Goal: Task Accomplishment & Management: Manage account settings

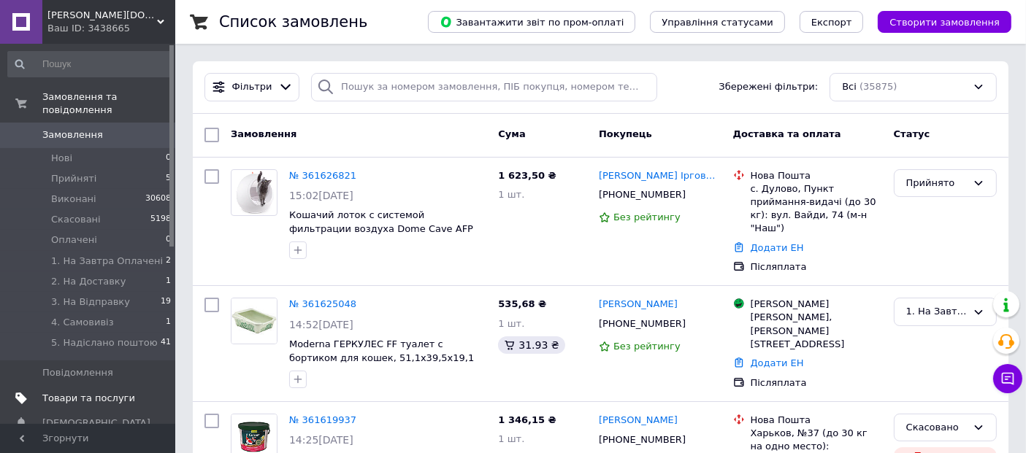
click at [93, 392] on span "Товари та послуги" at bounding box center [88, 398] width 93 height 13
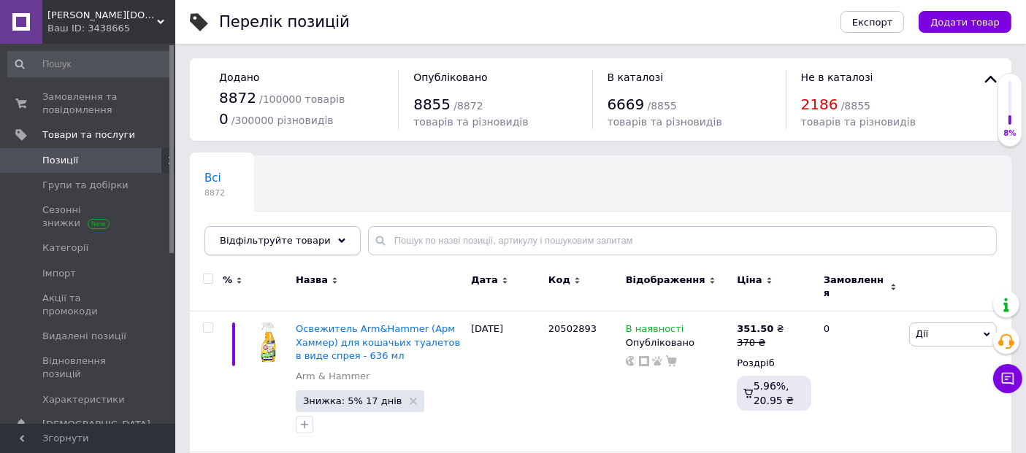
click at [277, 243] on span "Відфільтруйте товари" at bounding box center [275, 240] width 111 height 11
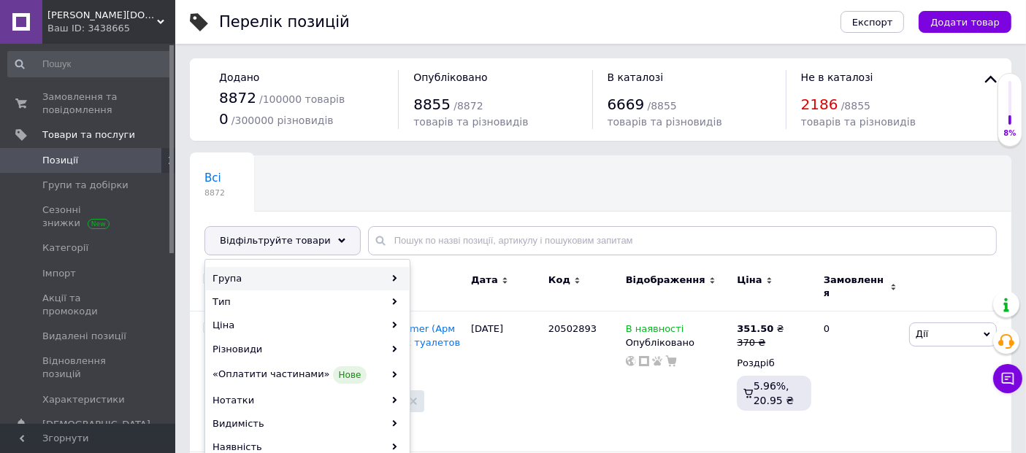
click at [342, 274] on div "Група" at bounding box center [307, 278] width 203 height 23
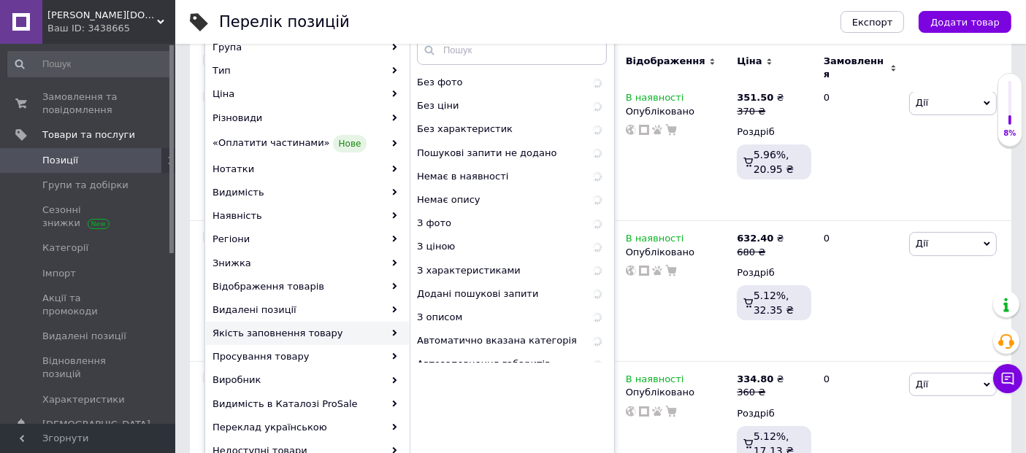
scroll to position [243, 0]
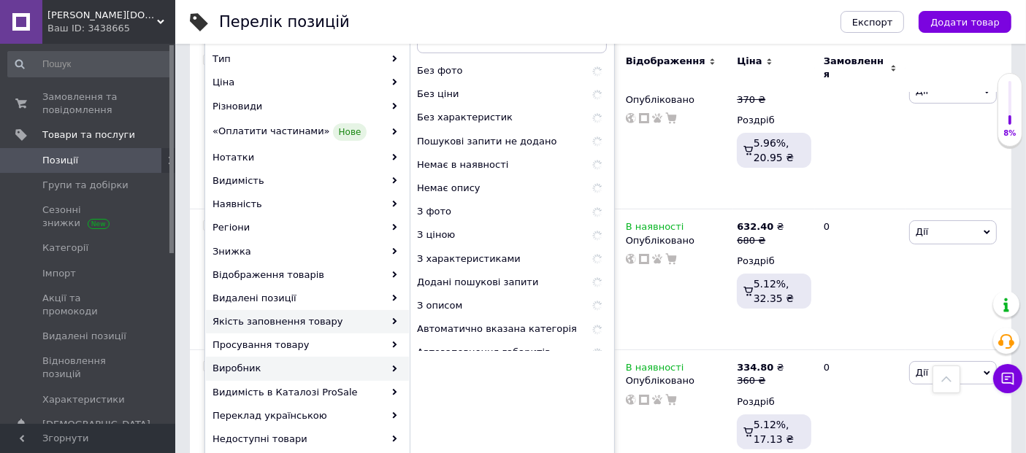
click at [315, 361] on div "Виробник" at bounding box center [307, 368] width 203 height 23
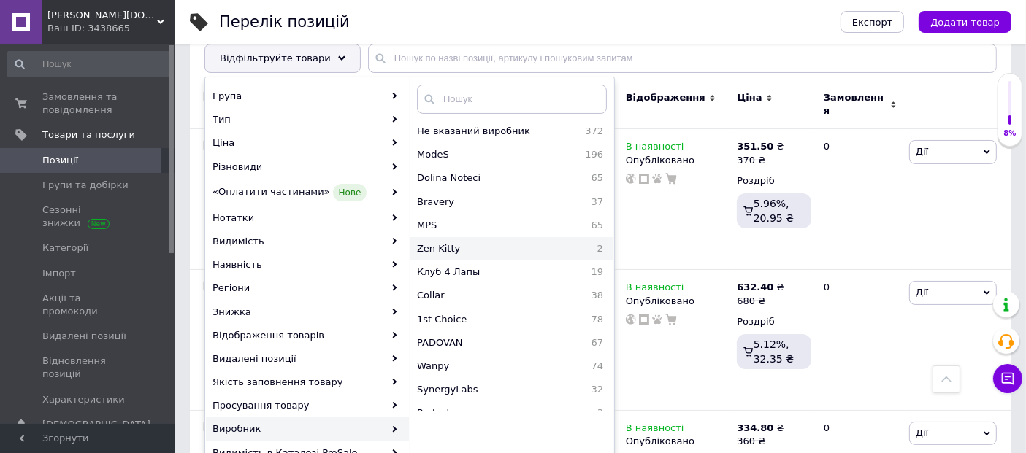
scroll to position [162, 0]
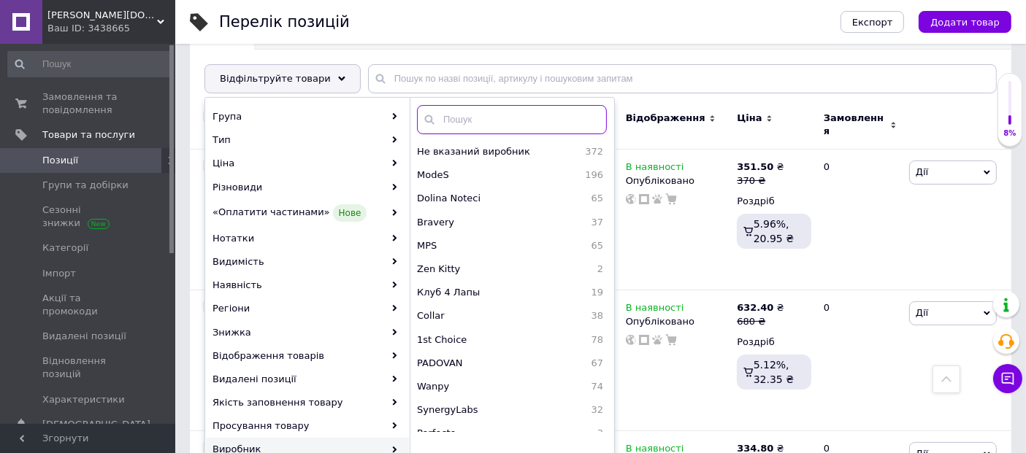
click at [516, 116] on input "text" at bounding box center [512, 119] width 190 height 29
type input "о"
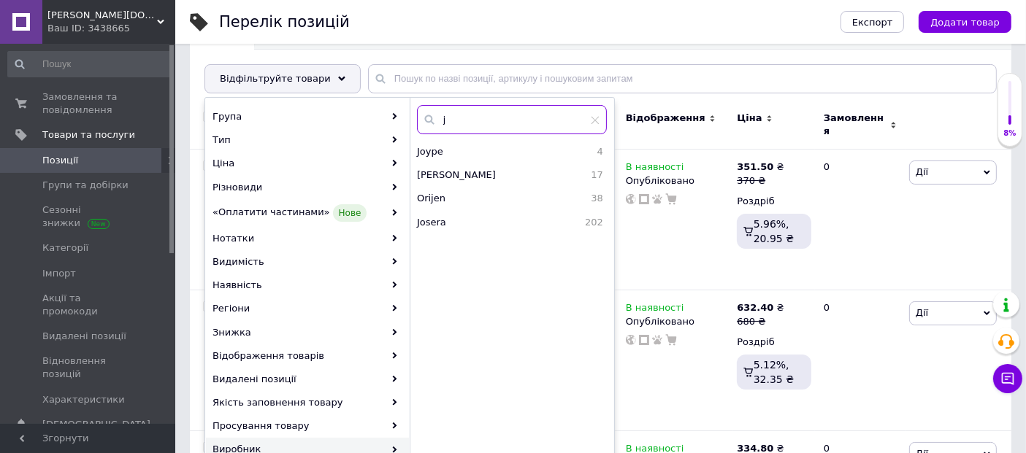
type input "jo"
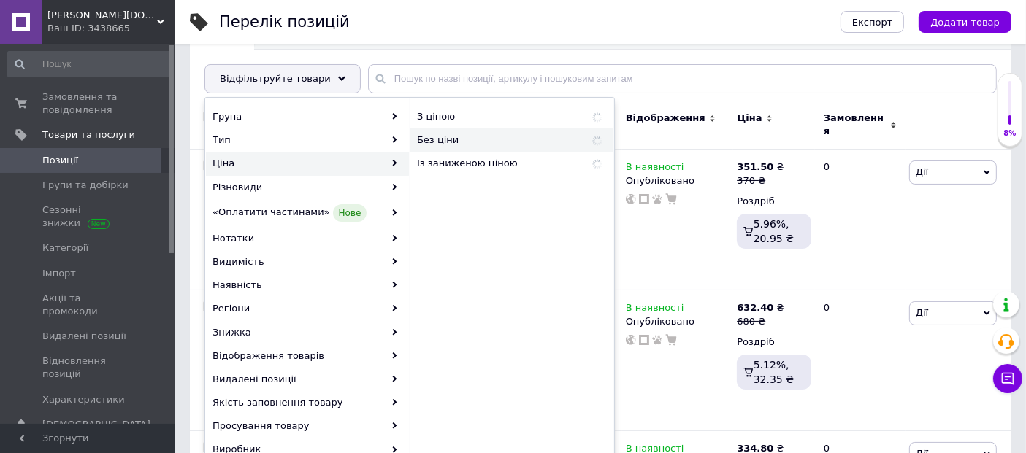
click at [454, 172] on div "Із заниженою ціною" at bounding box center [511, 163] width 203 height 23
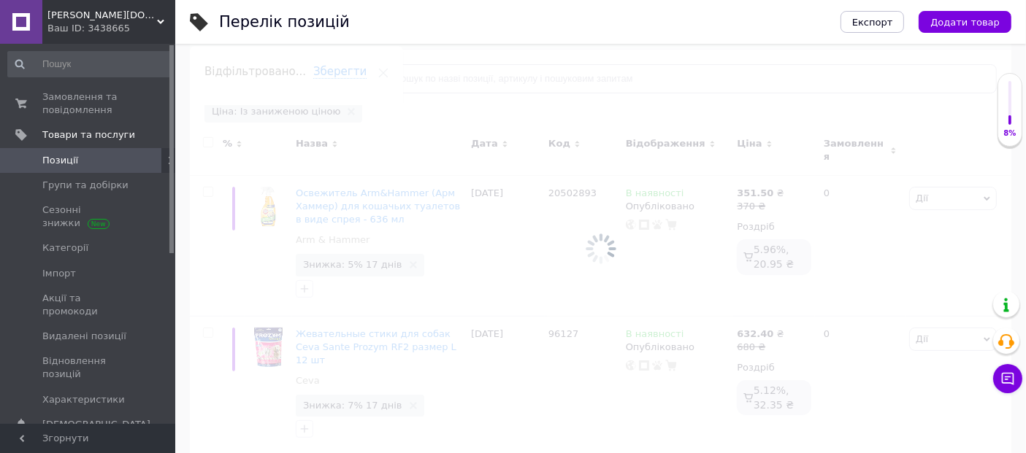
scroll to position [123, 0]
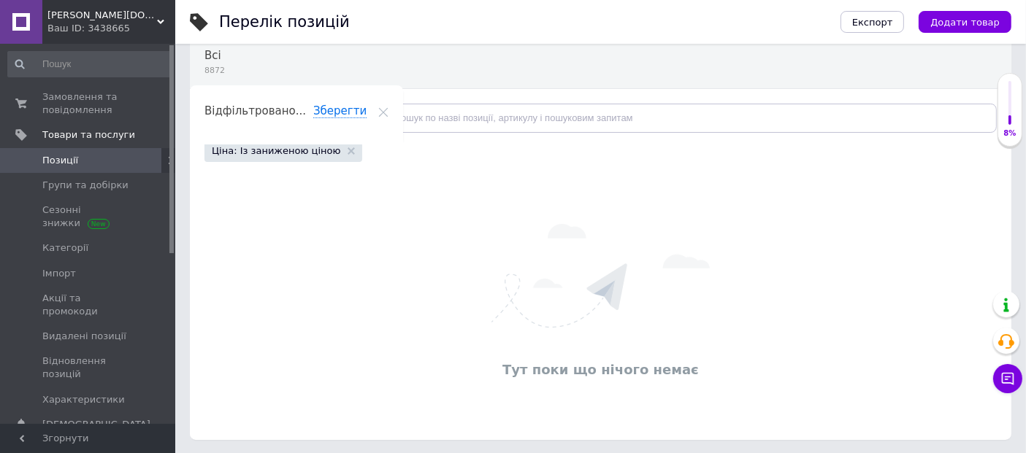
click at [331, 147] on div "Ціна: Із заниженою ціною" at bounding box center [283, 151] width 158 height 22
click at [347, 148] on icon at bounding box center [350, 150] width 7 height 7
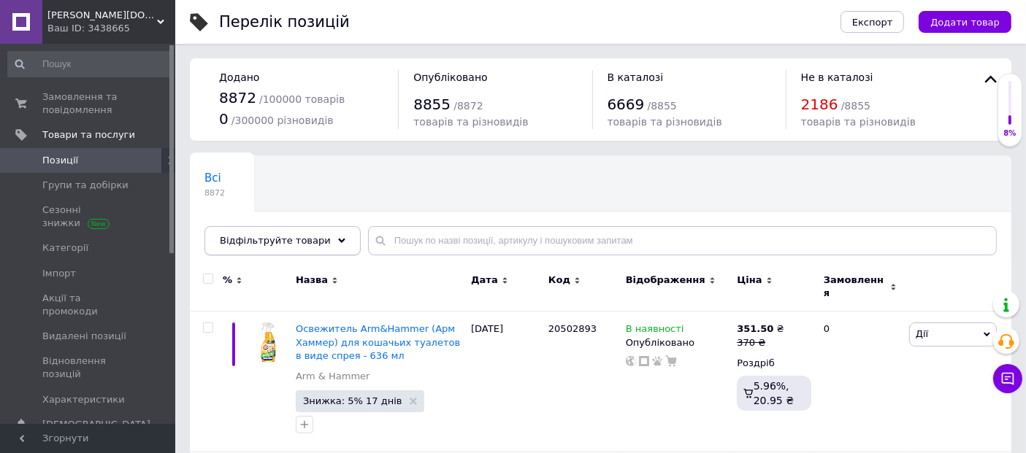
click at [295, 241] on span "Відфільтруйте товари" at bounding box center [275, 240] width 111 height 11
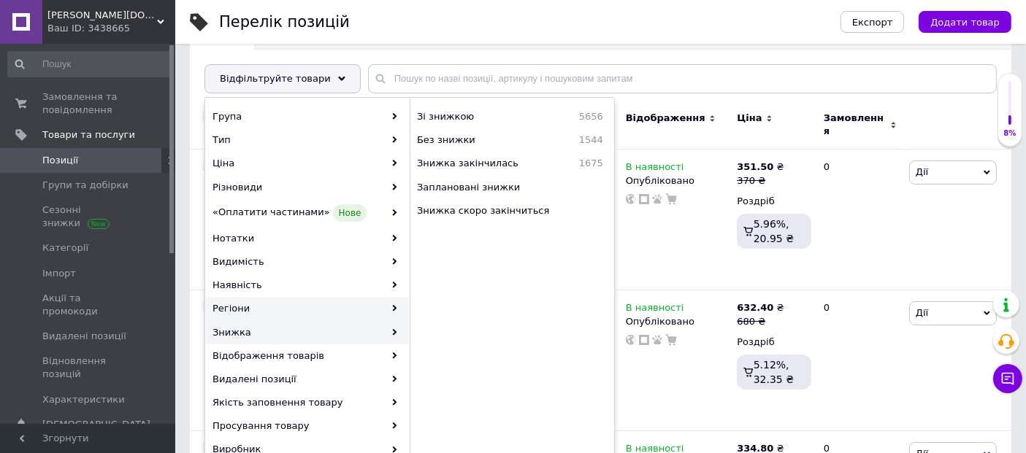
scroll to position [243, 0]
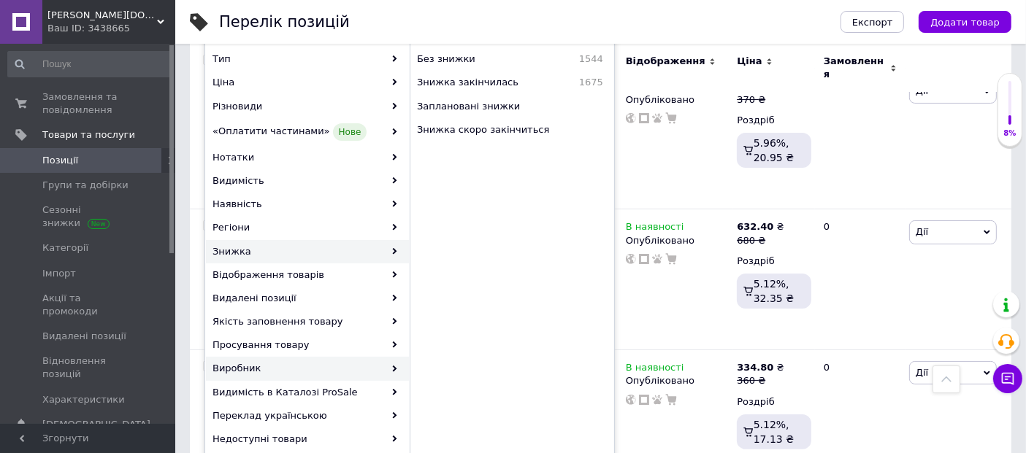
click at [346, 368] on div "Виробник" at bounding box center [307, 368] width 203 height 23
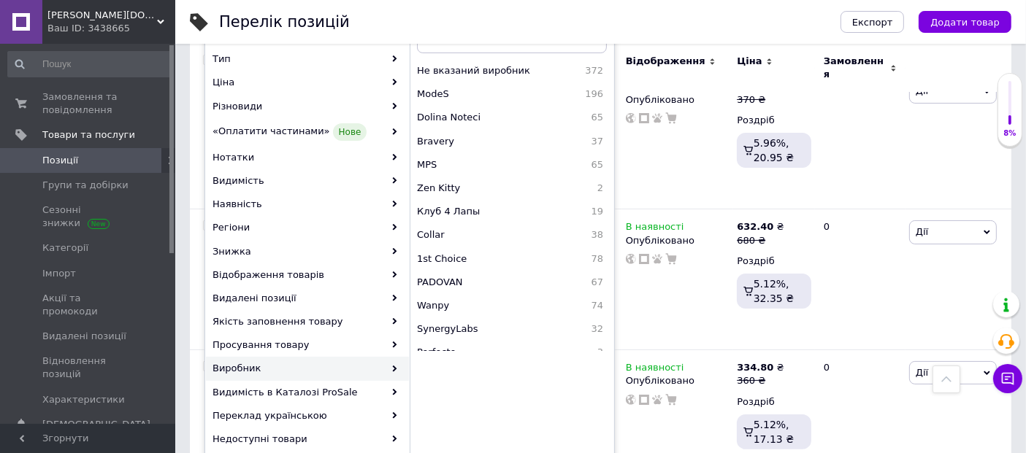
scroll to position [162, 0]
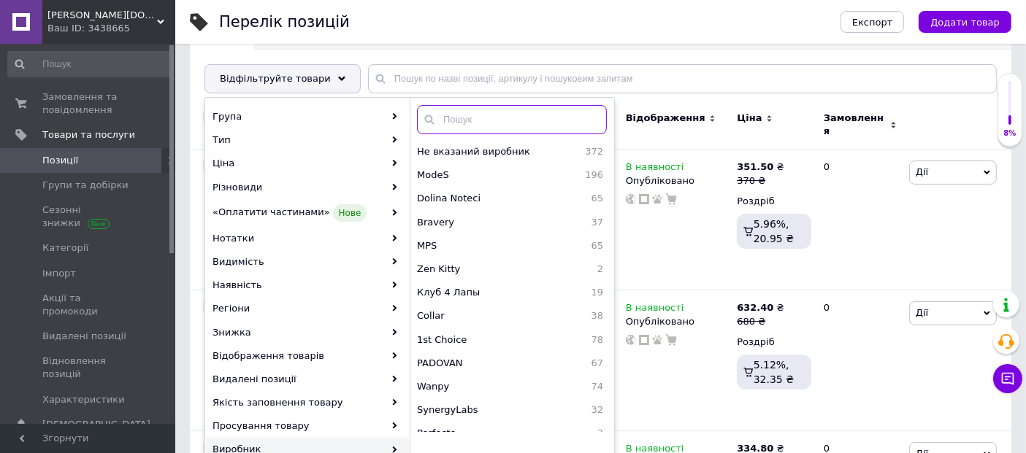
click at [501, 112] on input "text" at bounding box center [512, 119] width 190 height 29
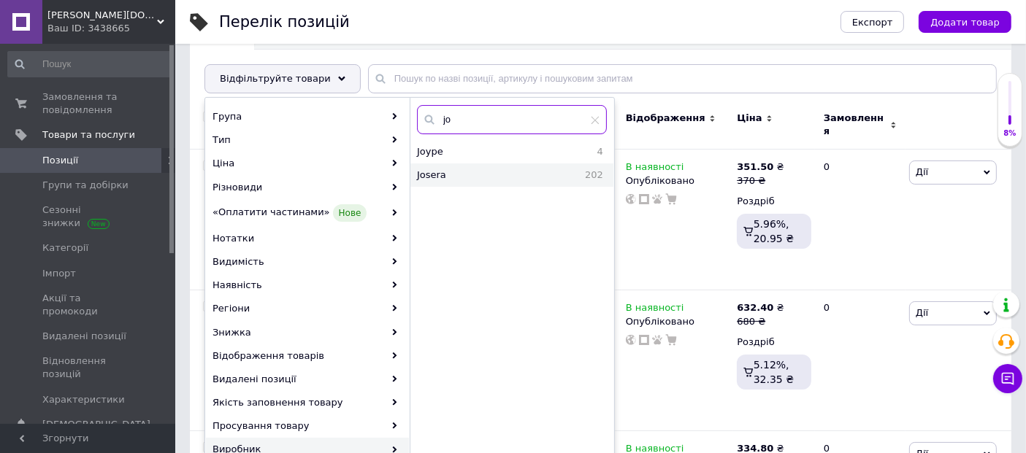
type input "jo"
click at [491, 175] on span "Josera" at bounding box center [466, 175] width 99 height 13
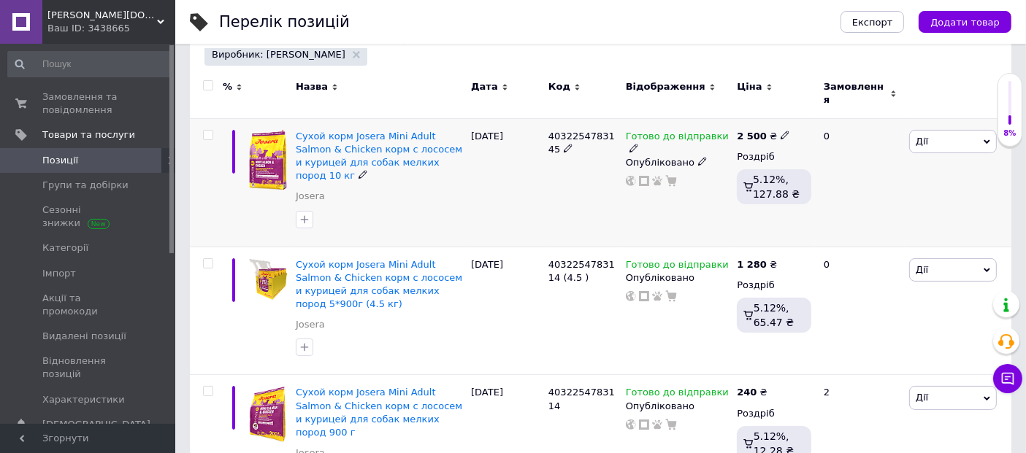
scroll to position [243, 0]
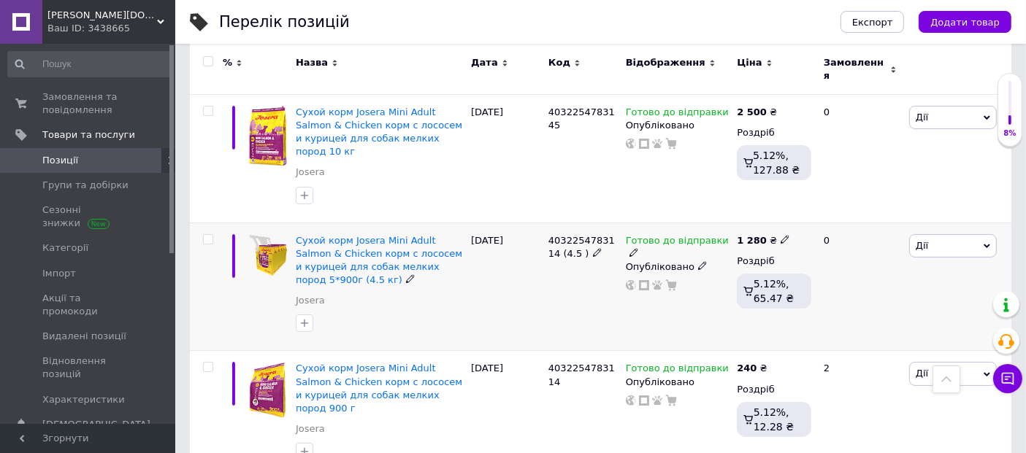
click at [963, 234] on span "Дії" at bounding box center [953, 245] width 88 height 23
click at [637, 248] on use at bounding box center [633, 252] width 8 height 8
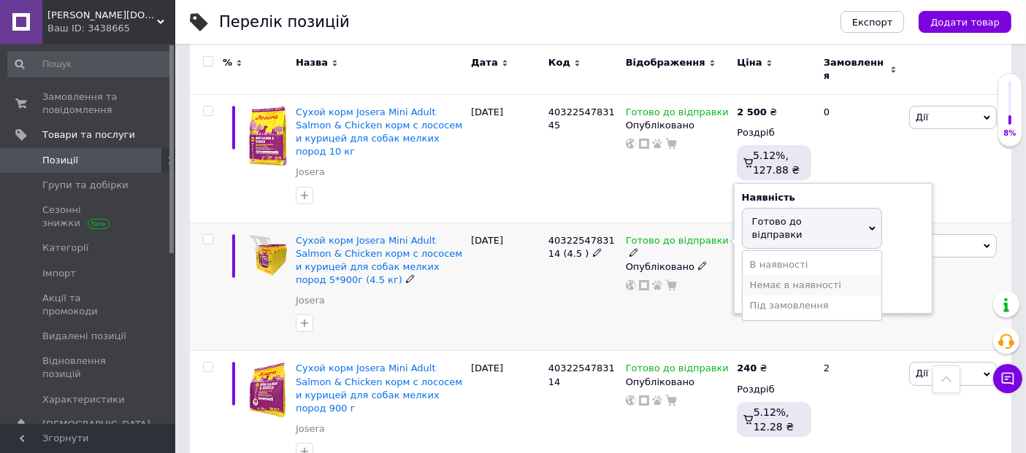
click at [830, 275] on li "Немає в наявності" at bounding box center [811, 285] width 139 height 20
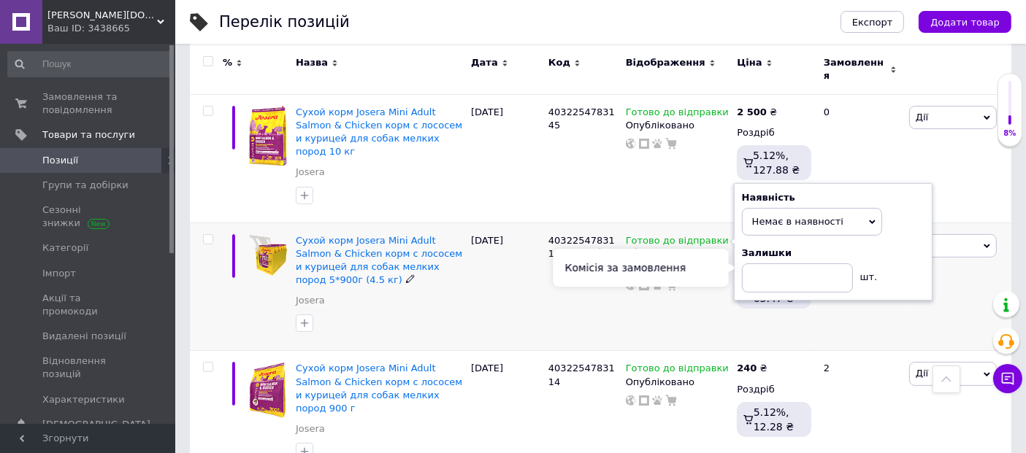
click at [686, 282] on div "Комісія за замовлення" at bounding box center [640, 268] width 175 height 38
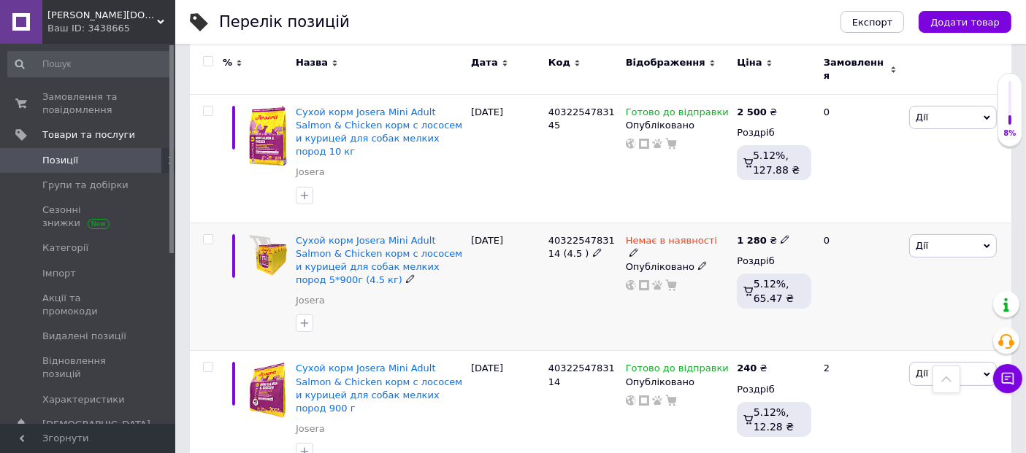
click at [977, 234] on span "Дії" at bounding box center [953, 245] width 88 height 23
click at [891, 387] on li "Приховати" at bounding box center [898, 397] width 193 height 20
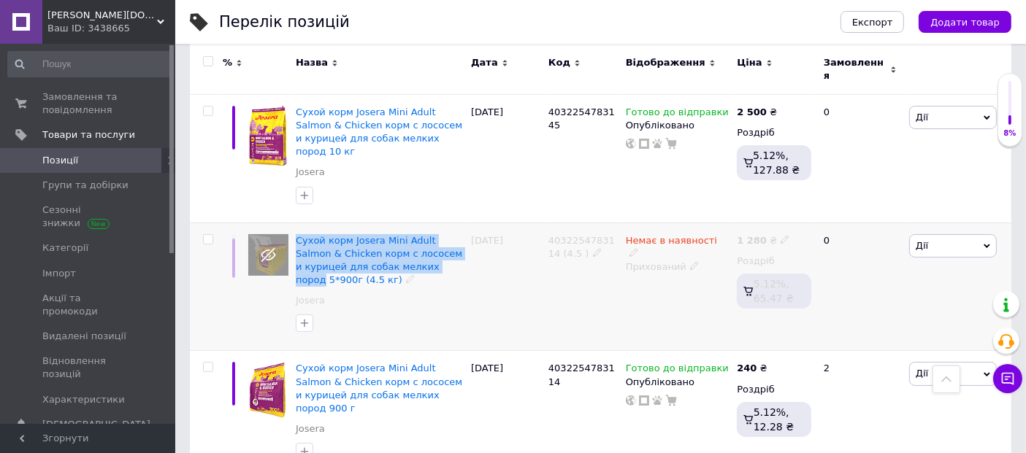
drag, startPoint x: 299, startPoint y: 205, endPoint x: 402, endPoint y: 250, distance: 113.1
click at [402, 250] on div "Сухой корм Josera Mini Adult Salmon & Chicken корм с лососем и курицей для соба…" at bounding box center [379, 287] width 175 height 128
copy span "Сухой корм Josera Mini Adult Salmon & Chicken корм с лососем и курицей для соба…"
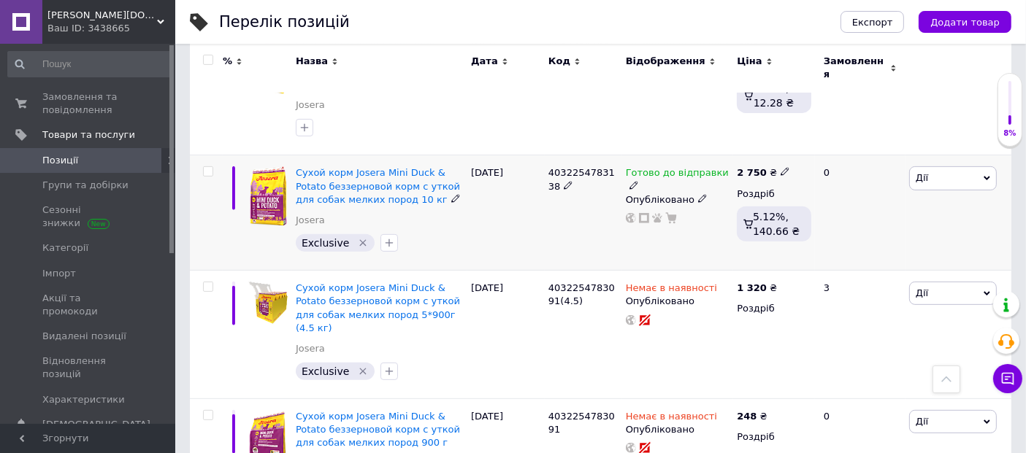
scroll to position [648, 0]
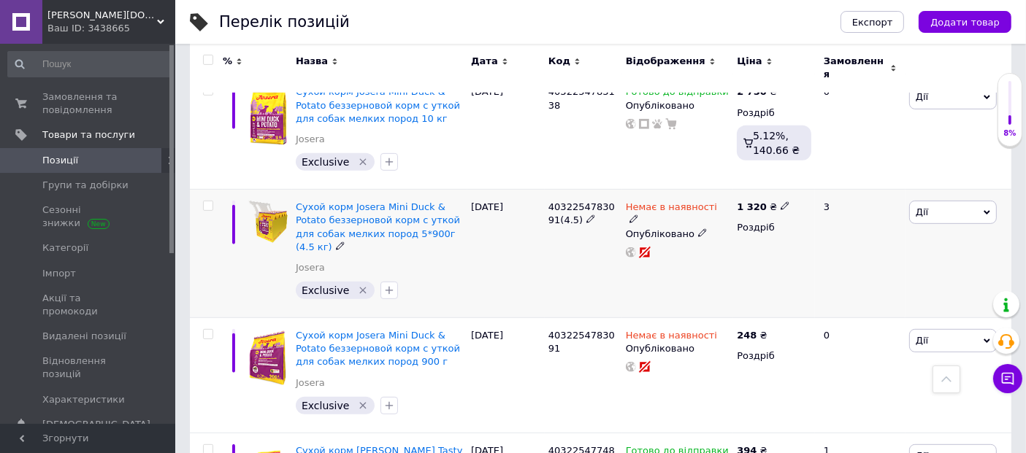
click at [979, 201] on span "Дії" at bounding box center [953, 212] width 88 height 23
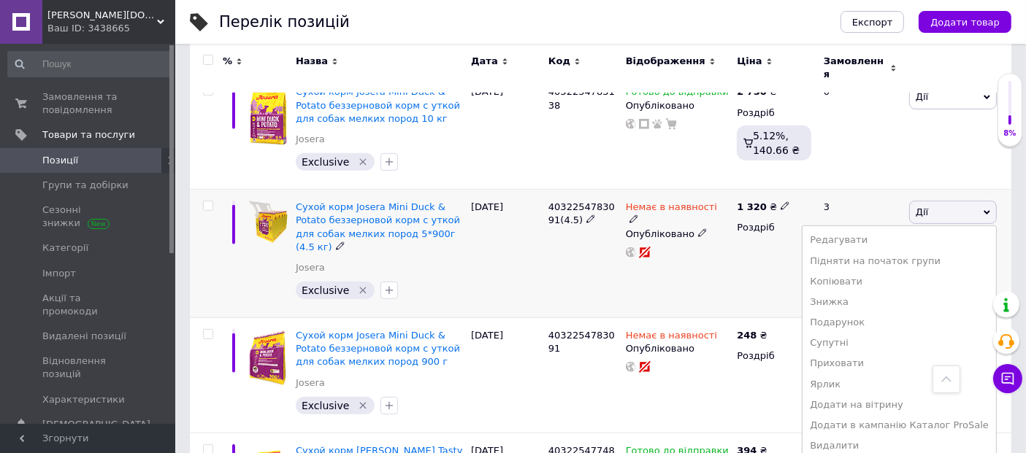
click at [449, 279] on div "Exclusive" at bounding box center [380, 290] width 174 height 23
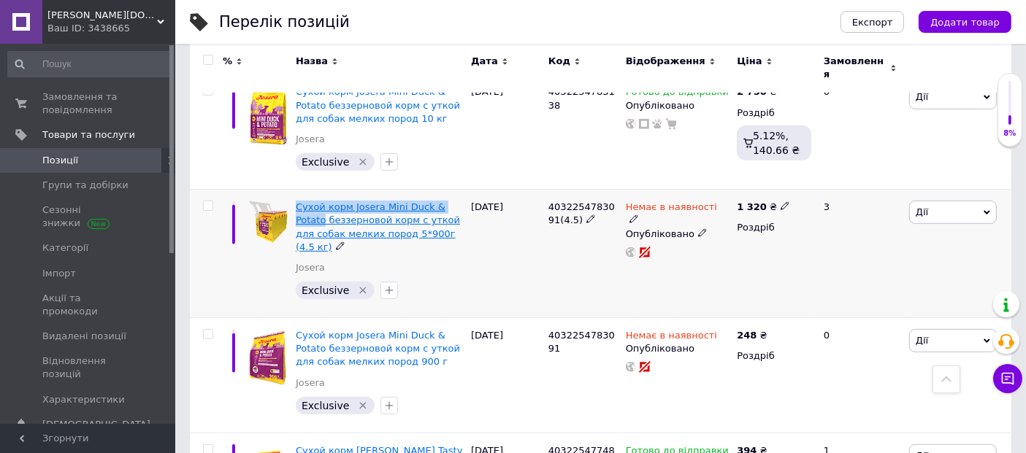
drag, startPoint x: 297, startPoint y: 155, endPoint x: 458, endPoint y: 172, distance: 162.2
click at [458, 190] on div "Сухой корм Josera Mini Duck & Potato беззерновой корм с уткой для собак мелких …" at bounding box center [379, 254] width 175 height 128
copy span "Сухой корм Josera Mini Duck & Potato"
click at [966, 201] on span "Дії" at bounding box center [953, 212] width 88 height 23
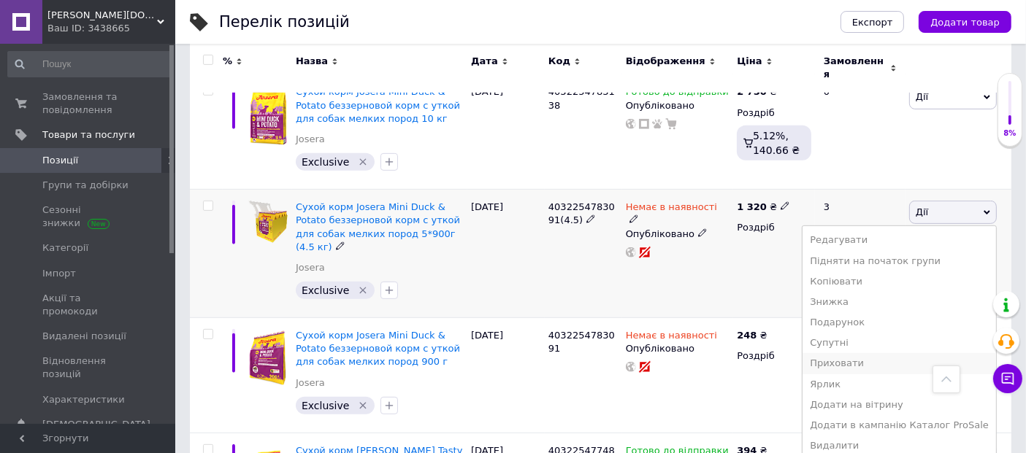
click at [881, 353] on li "Приховати" at bounding box center [898, 363] width 193 height 20
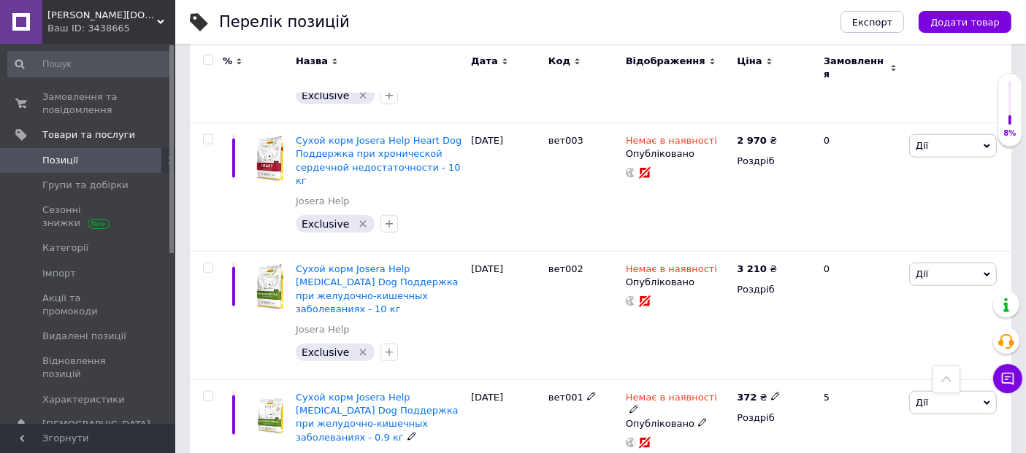
scroll to position [6894, 0]
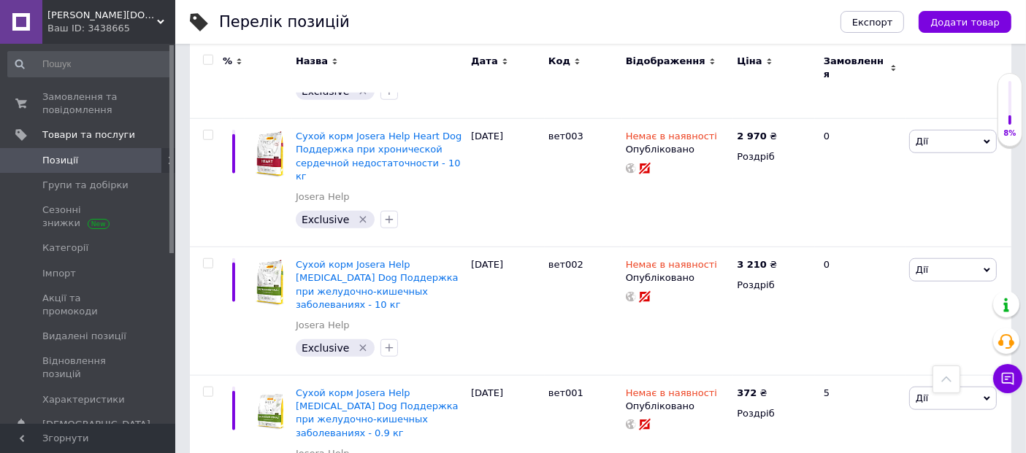
drag, startPoint x: 293, startPoint y: 178, endPoint x: 441, endPoint y: 186, distance: 147.7
copy span "Сухой корм [PERSON_NAME] & Batate"
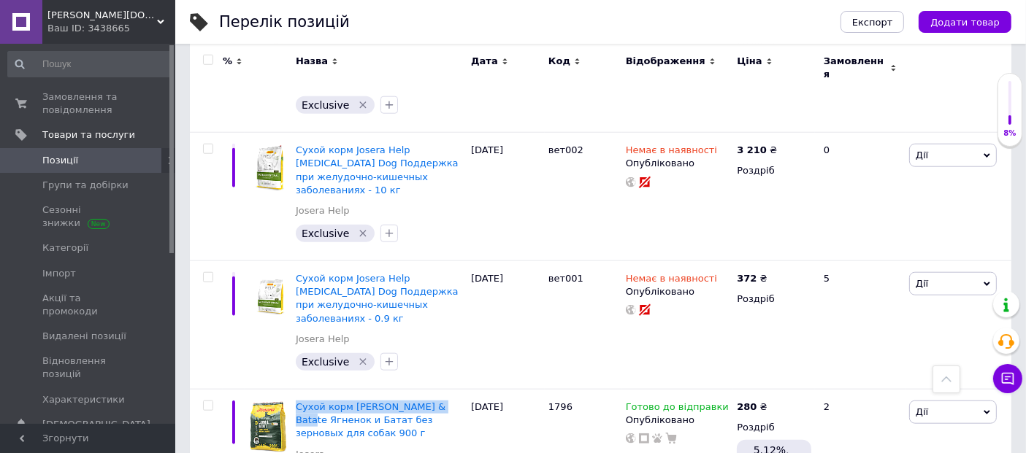
scroll to position [7056, 0]
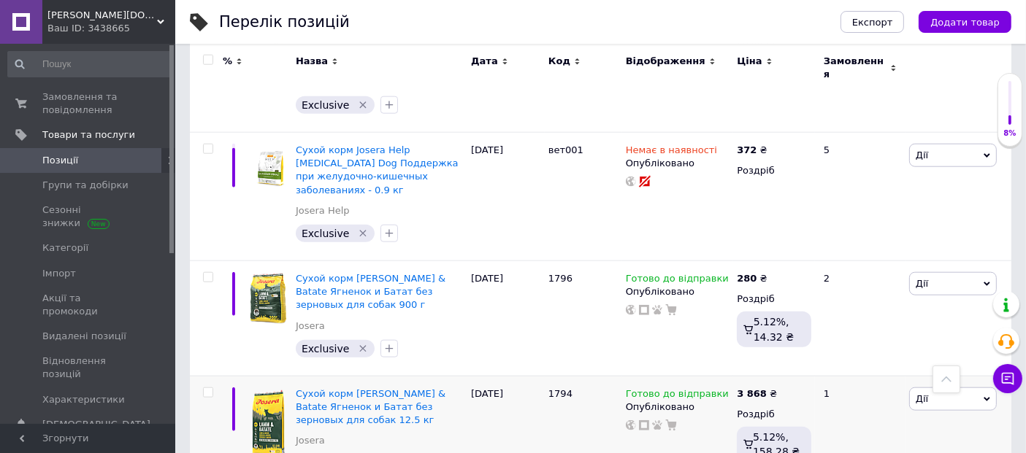
scroll to position [7218, 0]
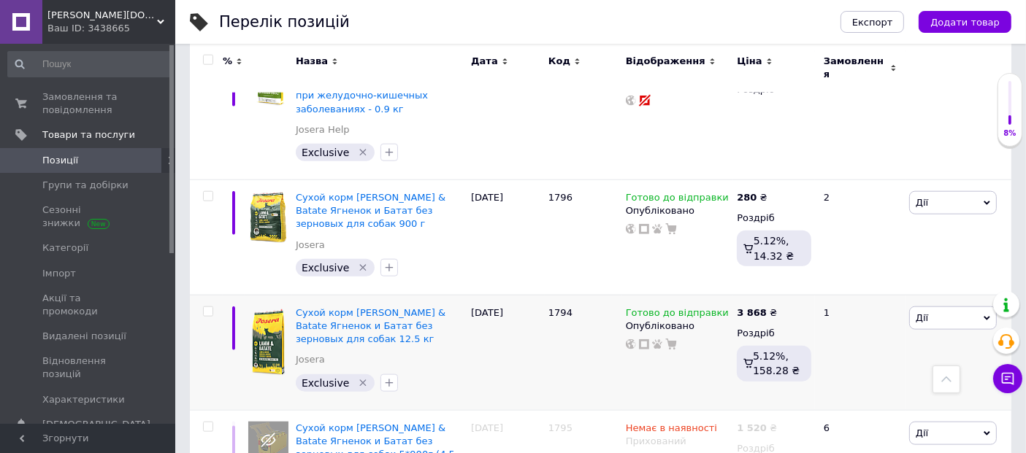
drag, startPoint x: 293, startPoint y: 197, endPoint x: 454, endPoint y: 204, distance: 160.8
copy span "Сухой корм [PERSON_NAME] & Kartoffel"
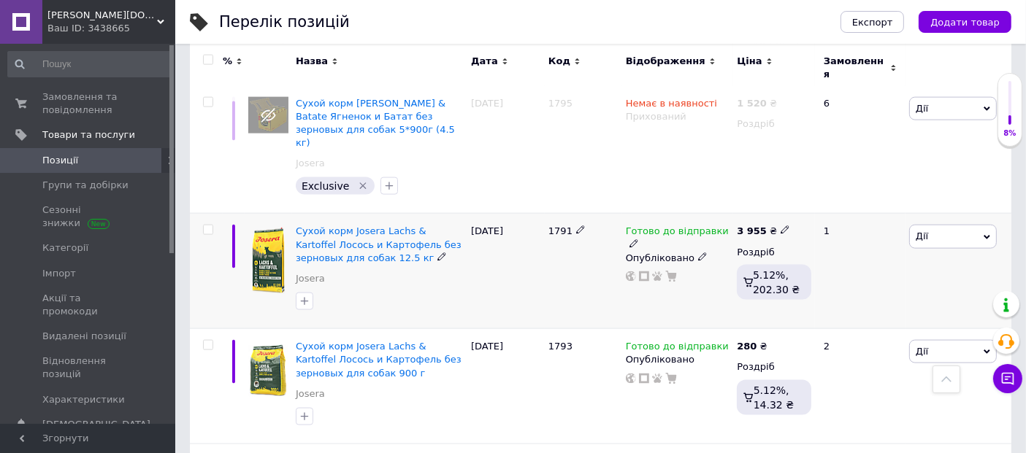
scroll to position [7624, 0]
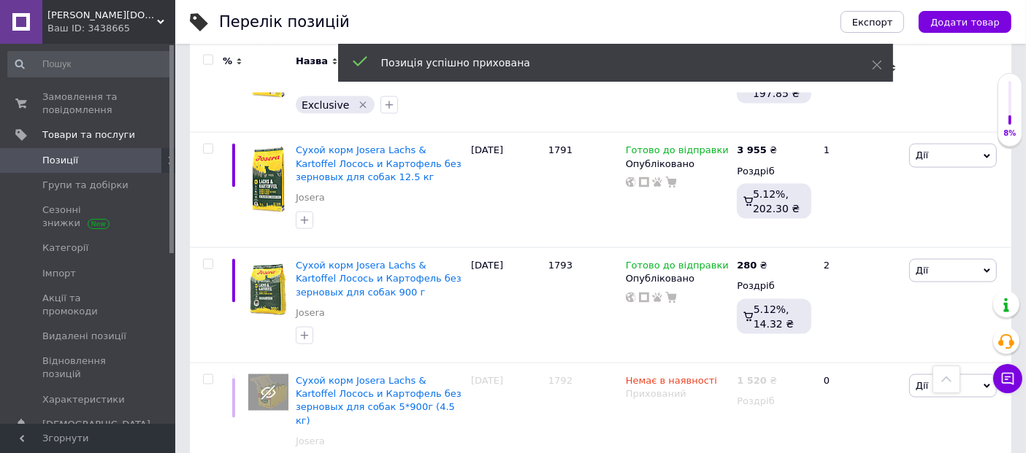
drag, startPoint x: 296, startPoint y: 253, endPoint x: 434, endPoint y: 256, distance: 138.0
copy span "Сухой корм Josera Senior Plus"
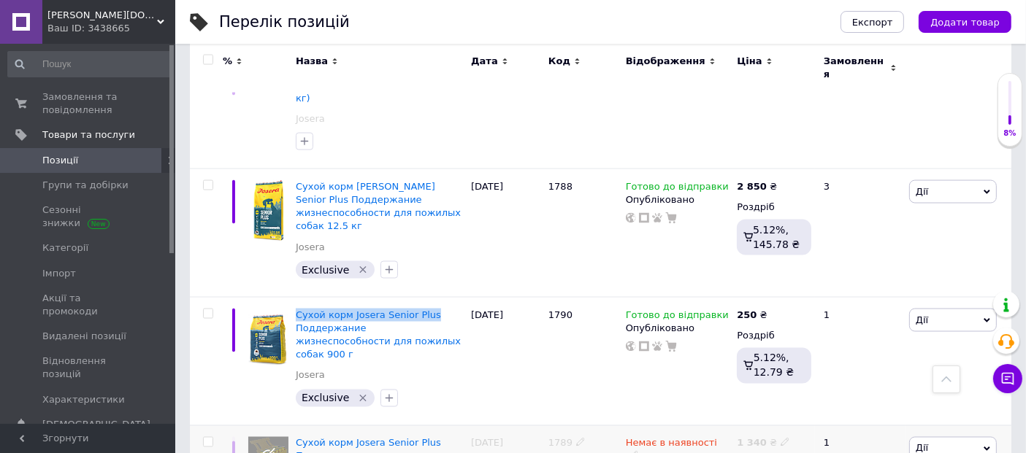
scroll to position [7948, 0]
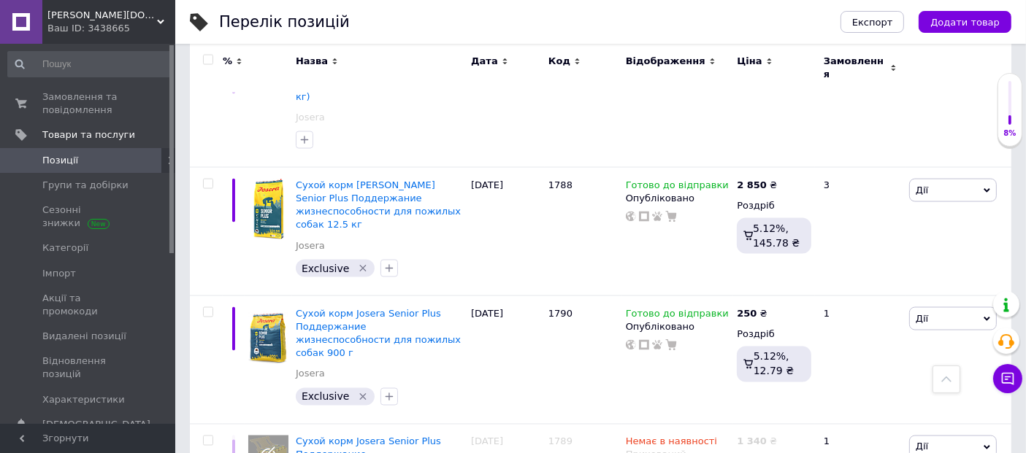
drag, startPoint x: 296, startPoint y: 271, endPoint x: 379, endPoint y: 288, distance: 85.0
copy span "Сухой корм [PERSON_NAME] для снижения пищевой"
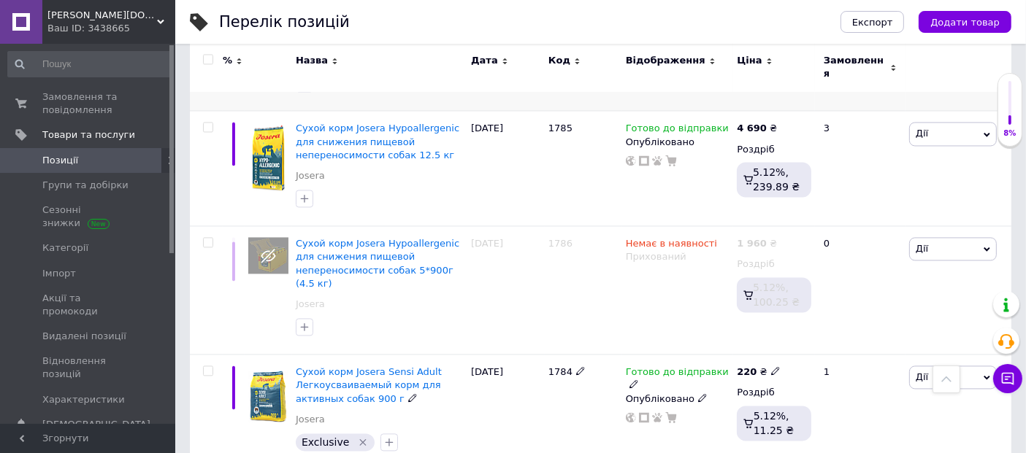
scroll to position [8516, 0]
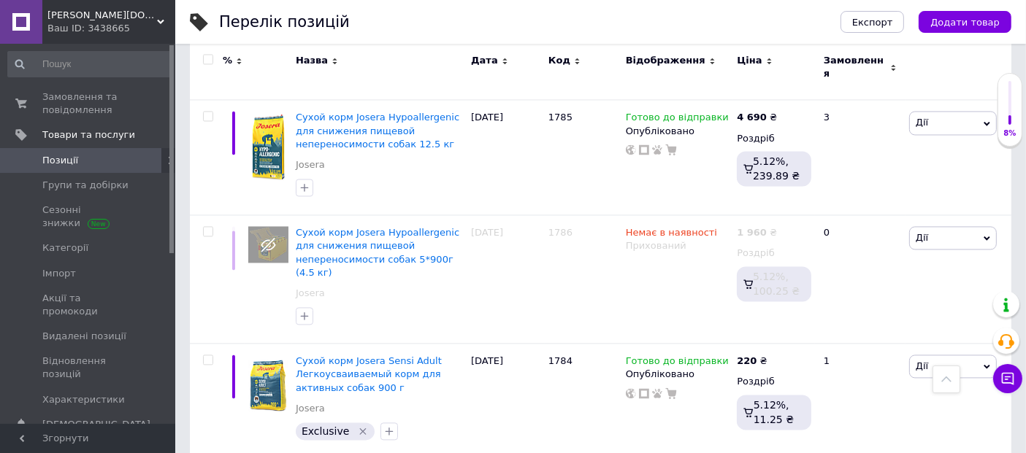
drag, startPoint x: 294, startPoint y: 160, endPoint x: 426, endPoint y: 171, distance: 132.6
copy span "Сухой корм [PERSON_NAME] Adult"
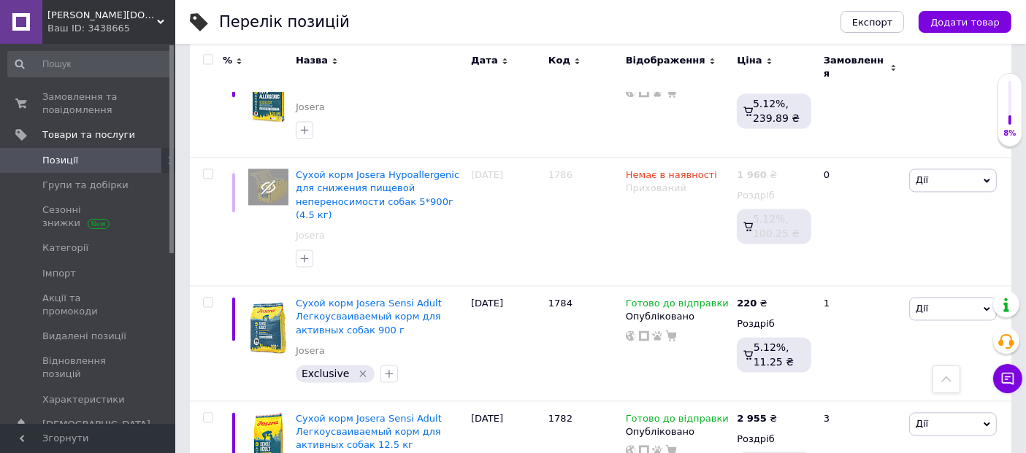
scroll to position [8597, 0]
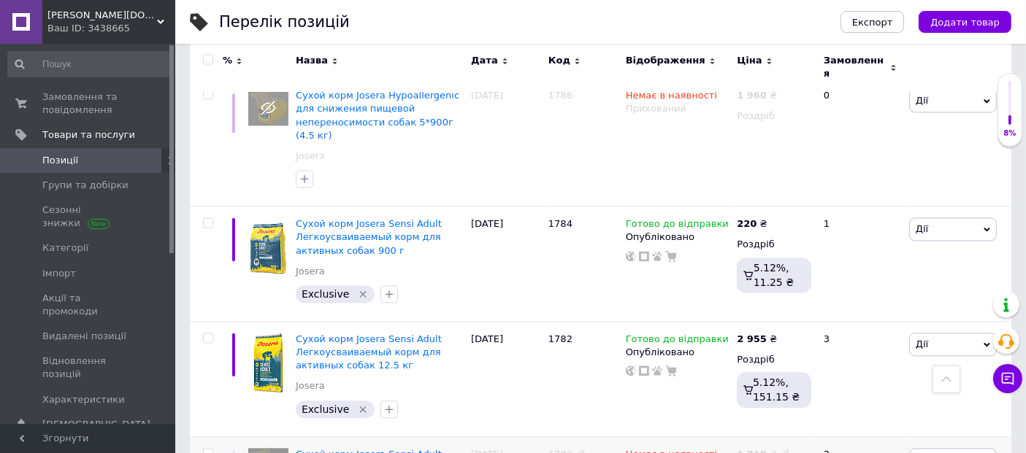
scroll to position [8678, 0]
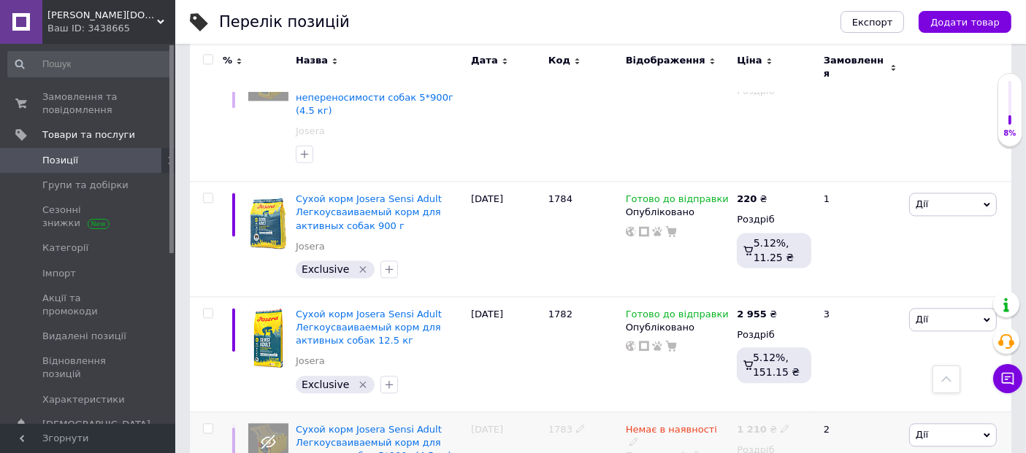
drag, startPoint x: 296, startPoint y: 226, endPoint x: 441, endPoint y: 241, distance: 146.0
copy span "Сухой корм [PERSON_NAME]-Menü"
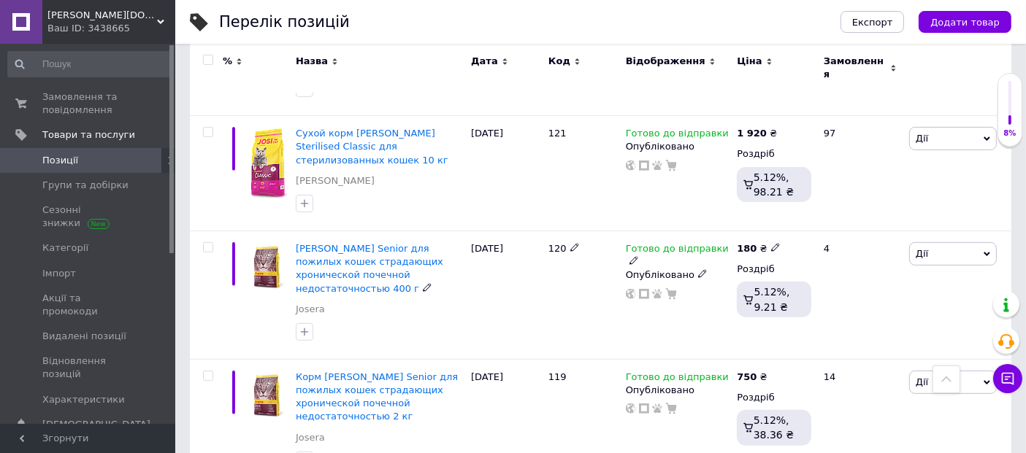
scroll to position [11664, 0]
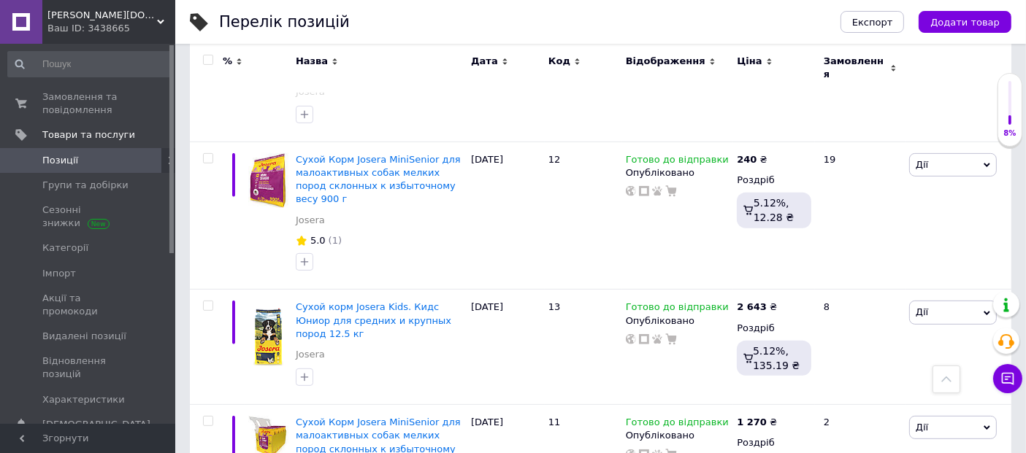
scroll to position [11594, 0]
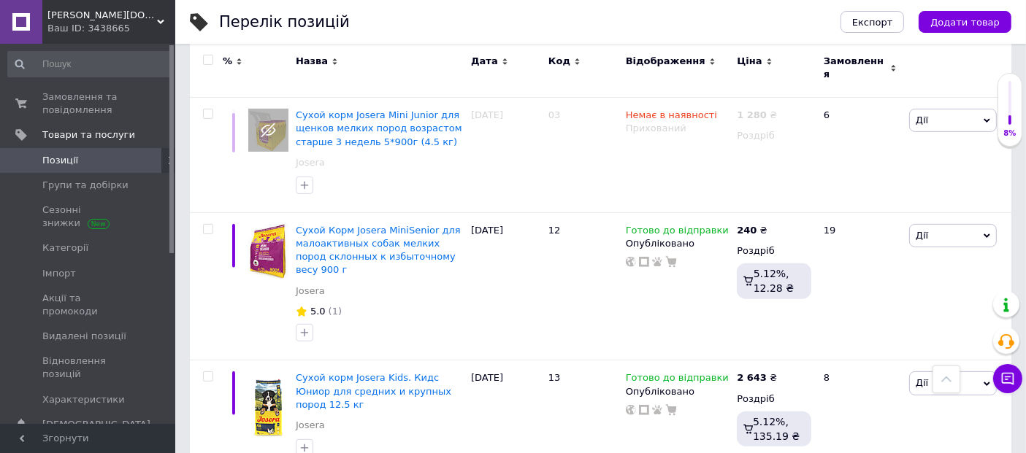
click at [944, 377] on icon at bounding box center [946, 379] width 10 height 10
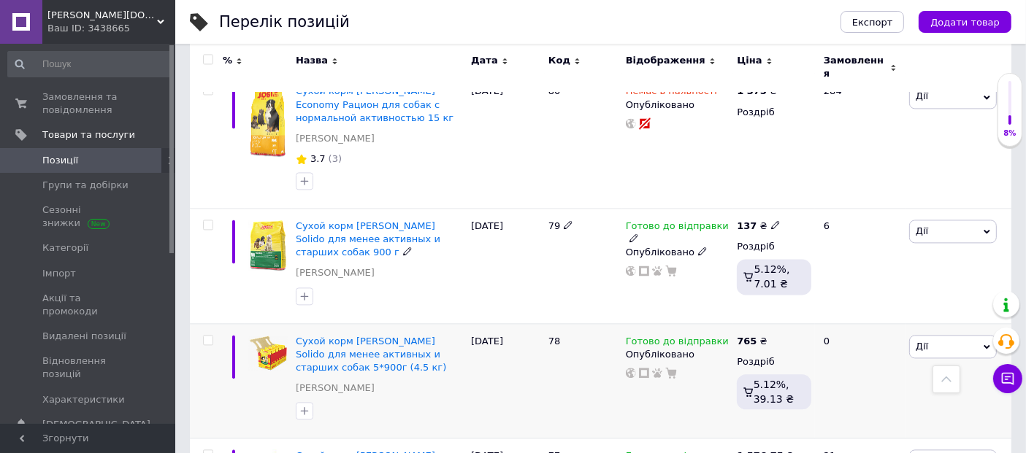
scroll to position [3069, 0]
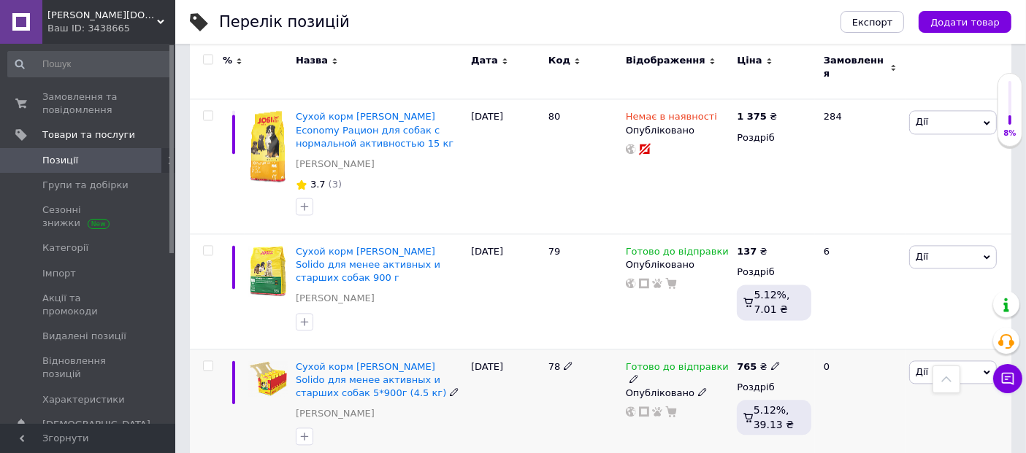
click at [638, 374] on icon at bounding box center [633, 378] width 9 height 9
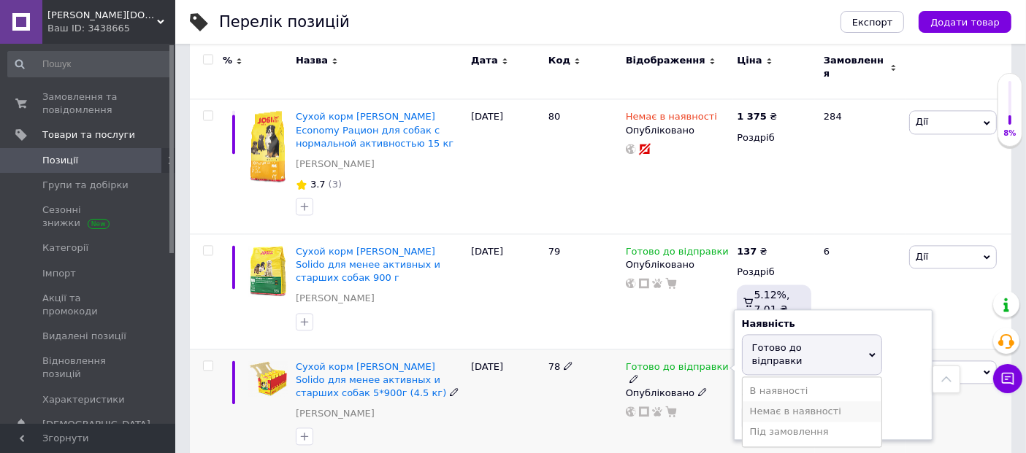
click at [771, 401] on li "Немає в наявності" at bounding box center [811, 411] width 139 height 20
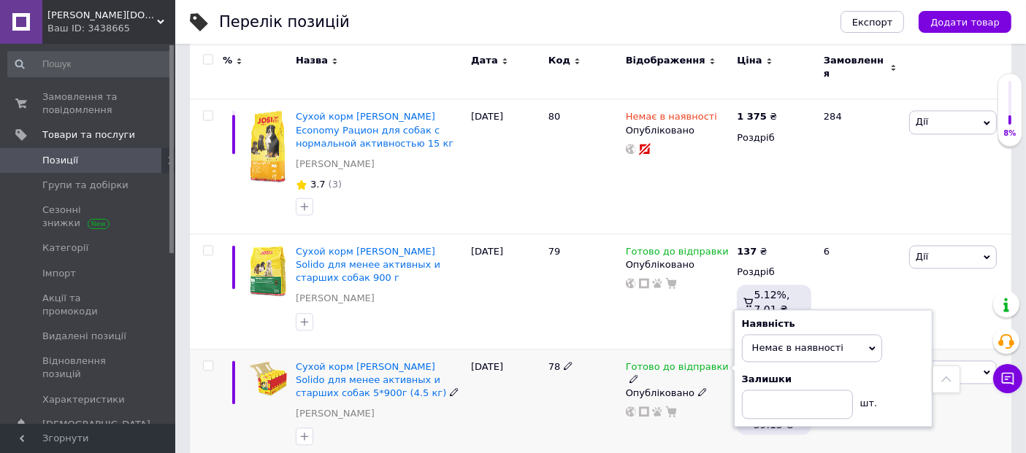
click at [967, 349] on div "[PERSON_NAME] Підняти на початок групи Копіювати Знижка Подарунок Супутні Прихо…" at bounding box center [958, 406] width 106 height 115
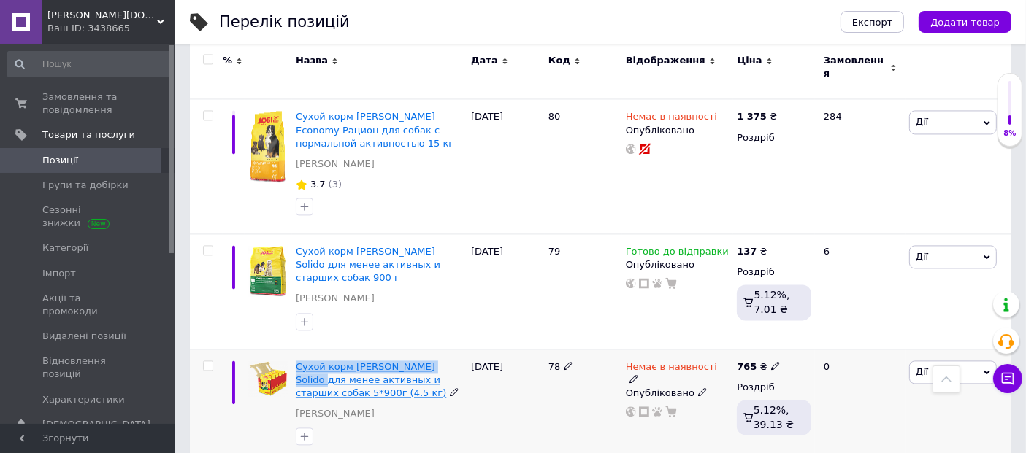
drag, startPoint x: 297, startPoint y: 218, endPoint x: 438, endPoint y: 237, distance: 142.2
click at [438, 349] on div "Сухой корм [PERSON_NAME] Solido для менее активных и старших собак 5*900г (4.5 …" at bounding box center [379, 406] width 175 height 115
copy span "Сухой корм [PERSON_NAME] Solido"
click at [931, 361] on span "Дії" at bounding box center [953, 372] width 88 height 23
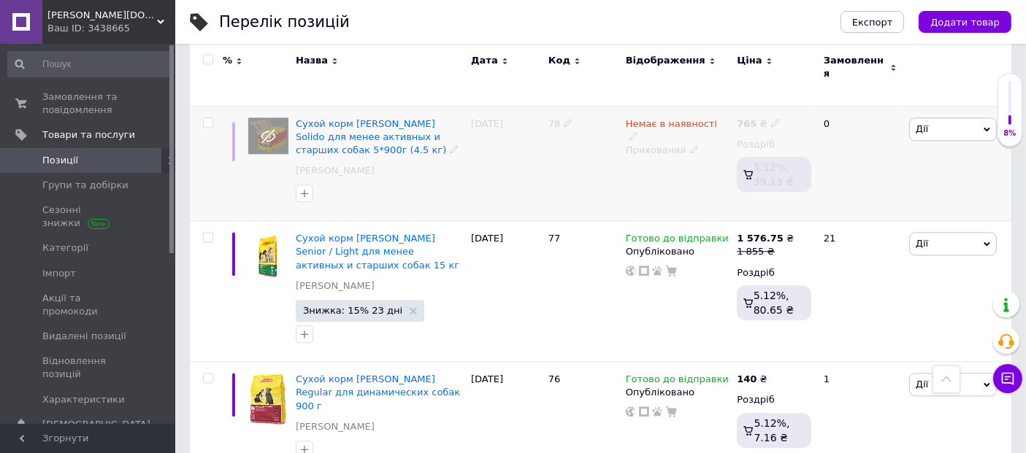
scroll to position [3393, 0]
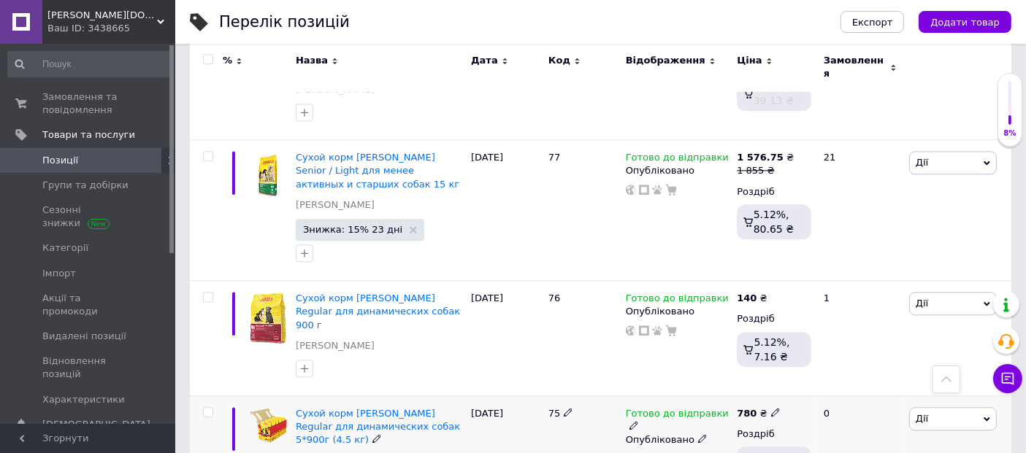
click at [637, 422] on use at bounding box center [633, 426] width 8 height 8
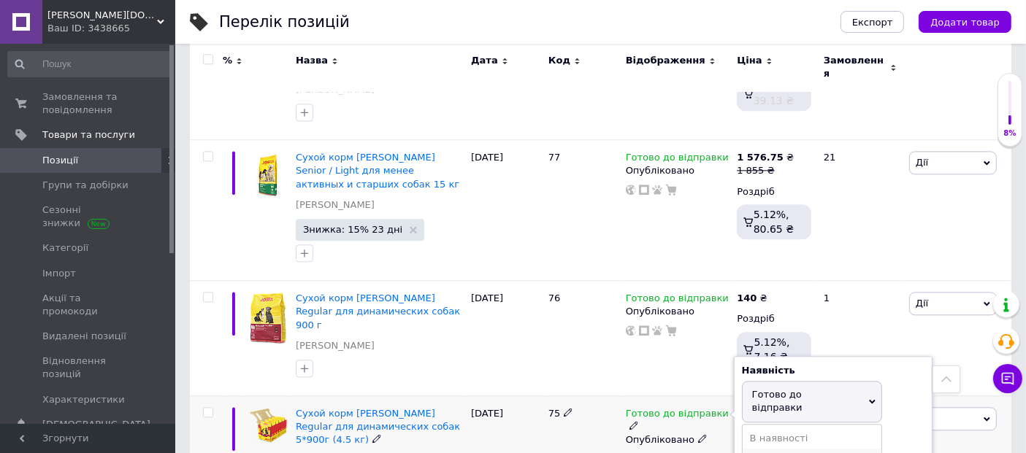
click at [772, 449] on li "Немає в наявності" at bounding box center [811, 459] width 139 height 20
click at [553, 396] on div "75" at bounding box center [583, 453] width 77 height 115
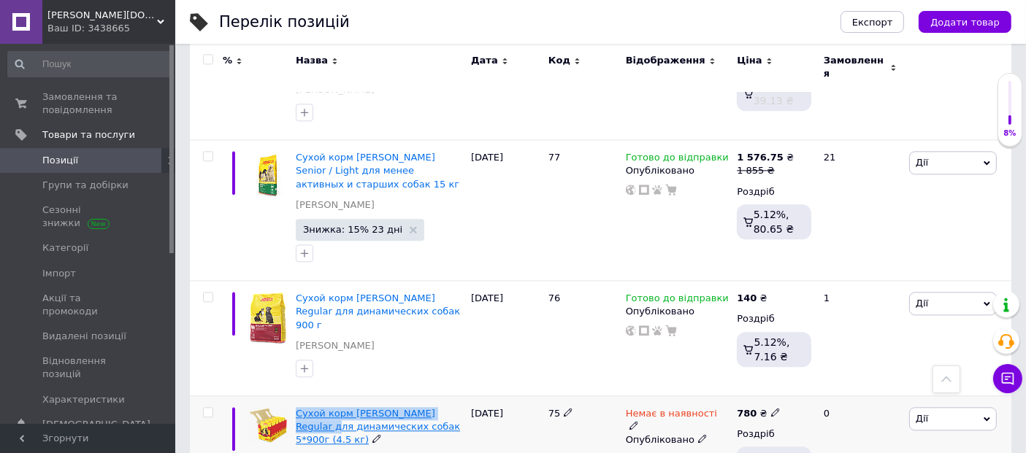
drag, startPoint x: 296, startPoint y: 255, endPoint x: 446, endPoint y: 264, distance: 150.6
click at [446, 396] on div "Сухой корм [PERSON_NAME] Regular для динамических собак 5*900г (4.5 кг) [PERSON…" at bounding box center [379, 453] width 175 height 115
copy span "Сухой корм [PERSON_NAME] Regular"
click at [950, 407] on span "Дії" at bounding box center [953, 418] width 88 height 23
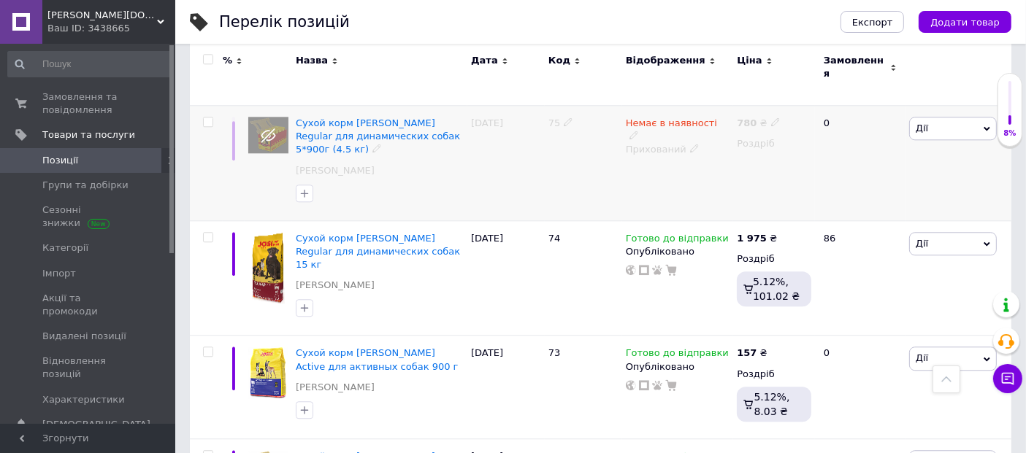
scroll to position [3718, 0]
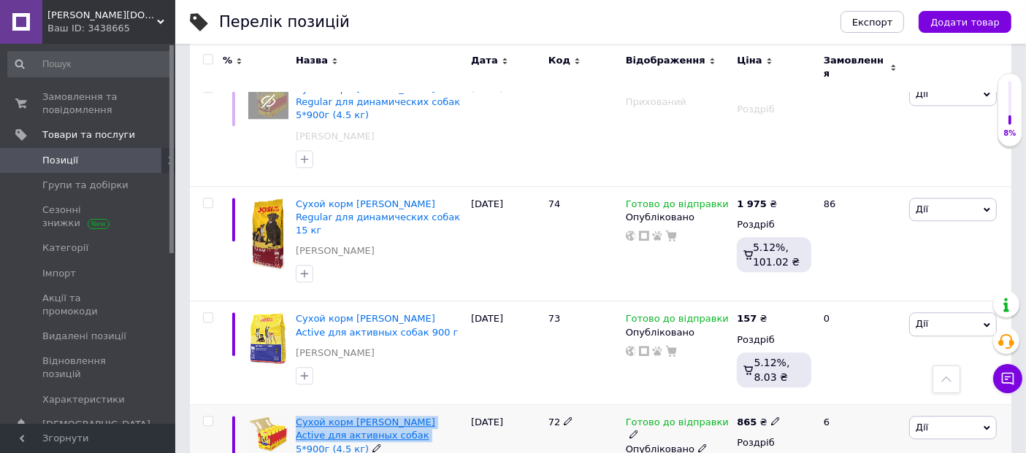
drag, startPoint x: 304, startPoint y: 244, endPoint x: 362, endPoint y: 259, distance: 59.7
click at [638, 430] on icon at bounding box center [633, 434] width 9 height 9
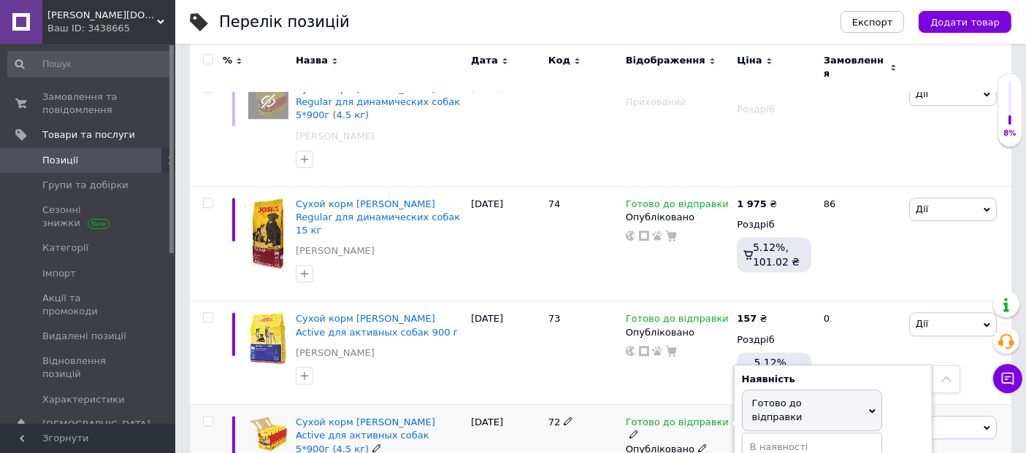
click at [959, 416] on span "Дії" at bounding box center [953, 427] width 88 height 23
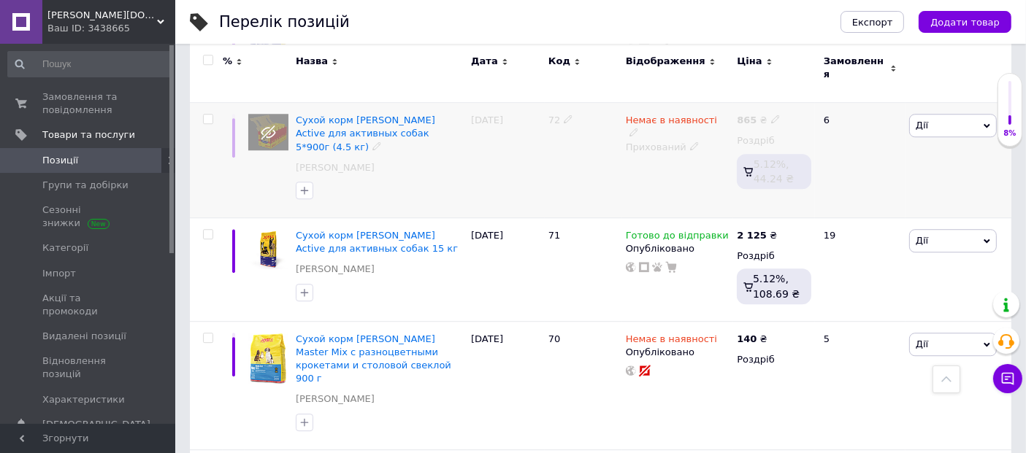
scroll to position [4042, 0]
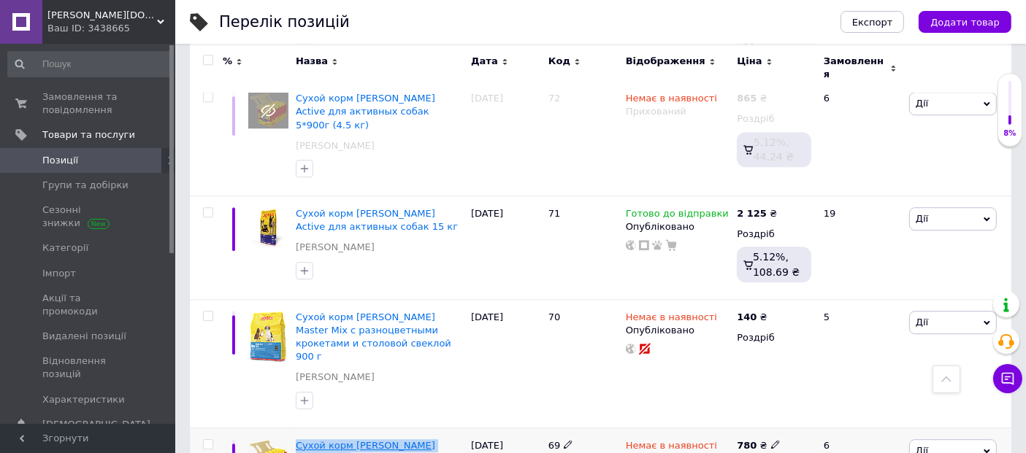
drag, startPoint x: 296, startPoint y: 239, endPoint x: 458, endPoint y: 253, distance: 163.4
click at [971, 439] on span "Дії" at bounding box center [953, 450] width 88 height 23
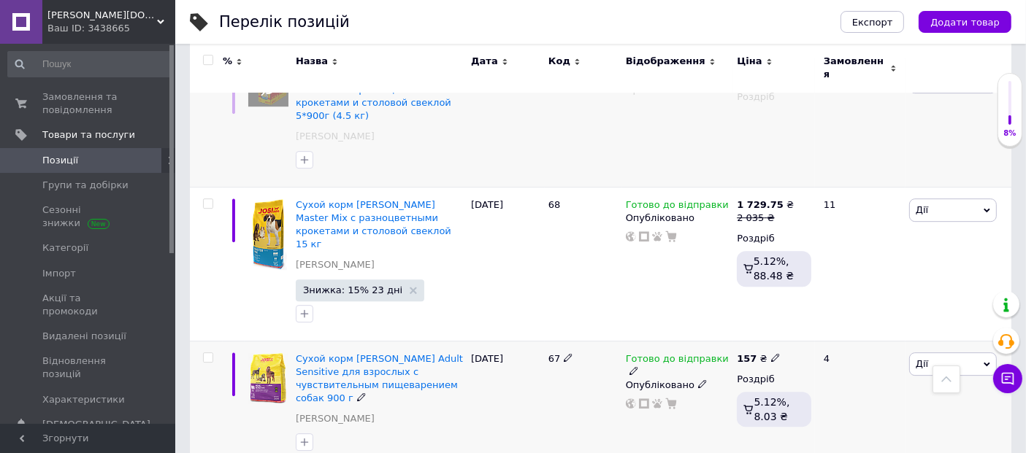
scroll to position [4448, 0]
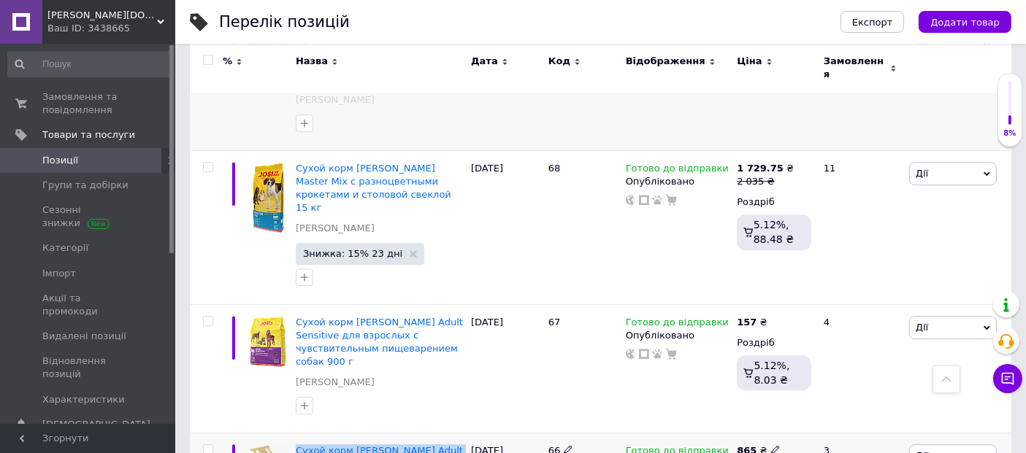
drag, startPoint x: 311, startPoint y: 221, endPoint x: 329, endPoint y: 242, distance: 27.9
click at [967, 445] on span "Дії" at bounding box center [953, 456] width 88 height 23
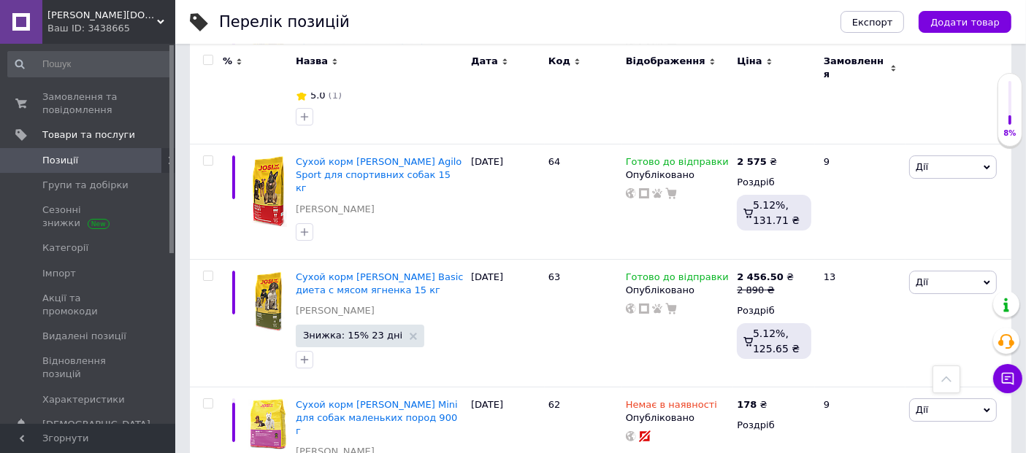
scroll to position [5016, 0]
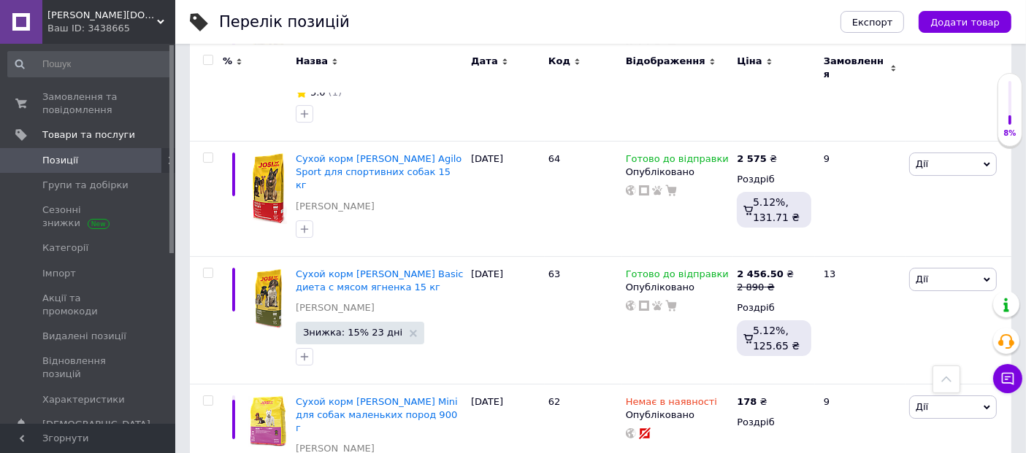
drag, startPoint x: 298, startPoint y: 255, endPoint x: 434, endPoint y: 264, distance: 136.1
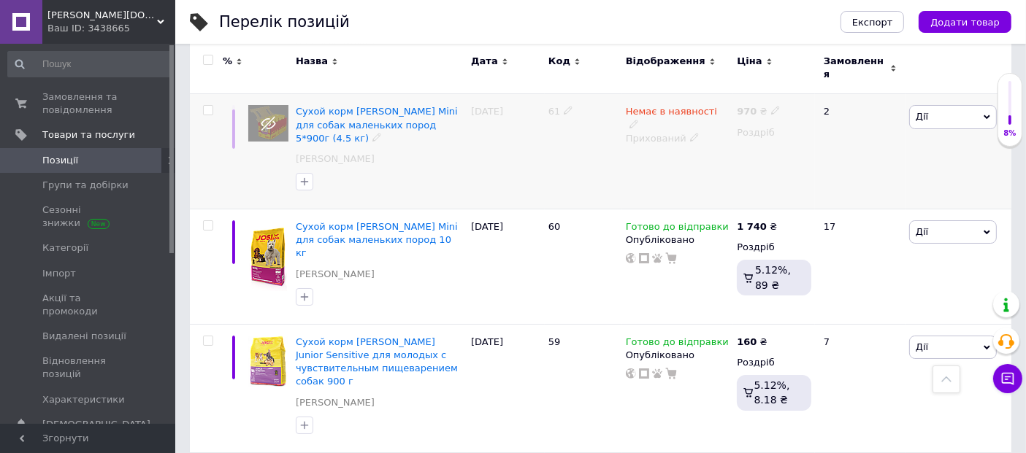
scroll to position [5408, 0]
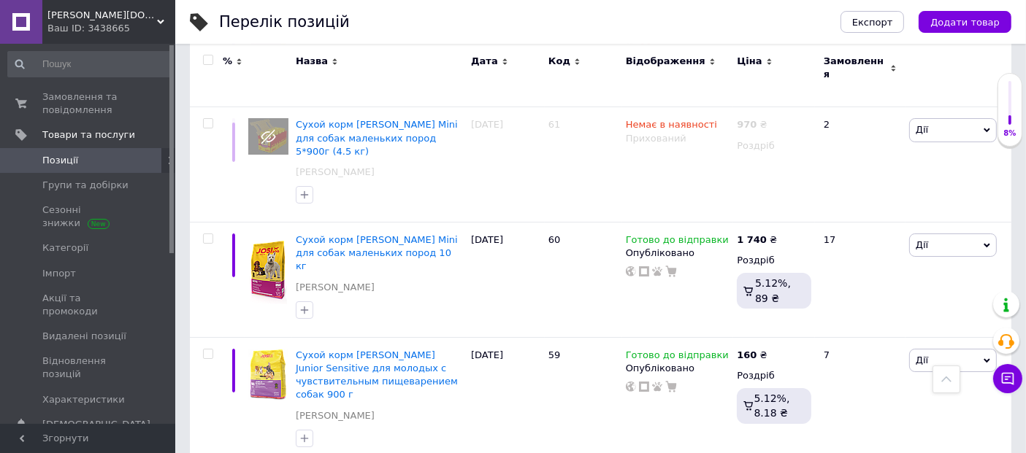
drag, startPoint x: 315, startPoint y: 199, endPoint x: 438, endPoint y: 212, distance: 123.3
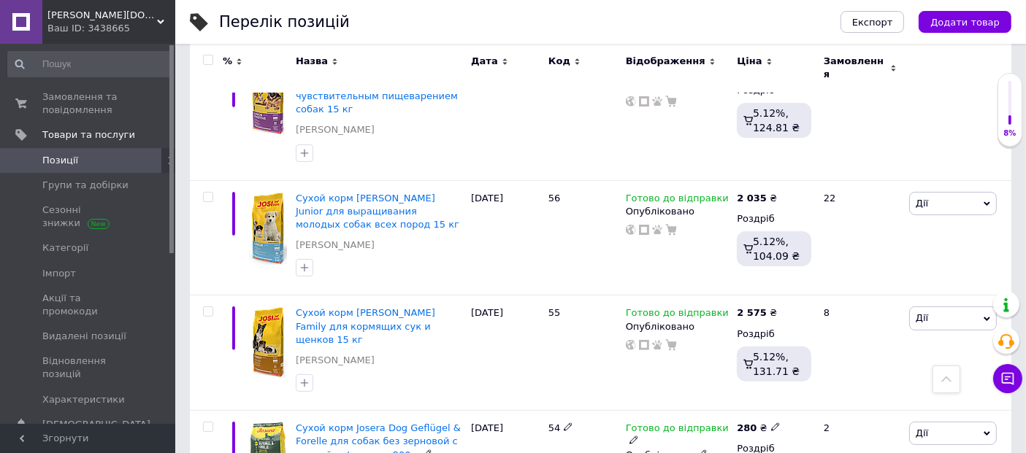
scroll to position [5976, 0]
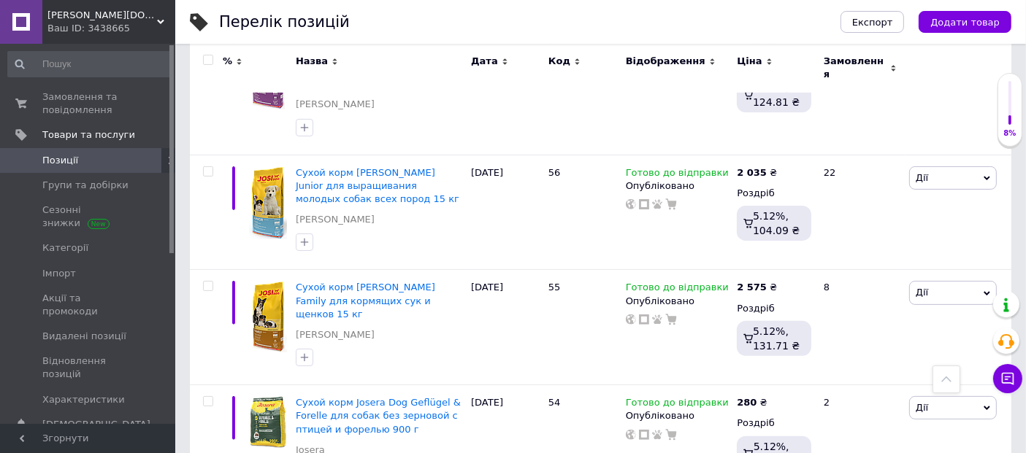
drag, startPoint x: 298, startPoint y: 219, endPoint x: 325, endPoint y: 241, distance: 34.8
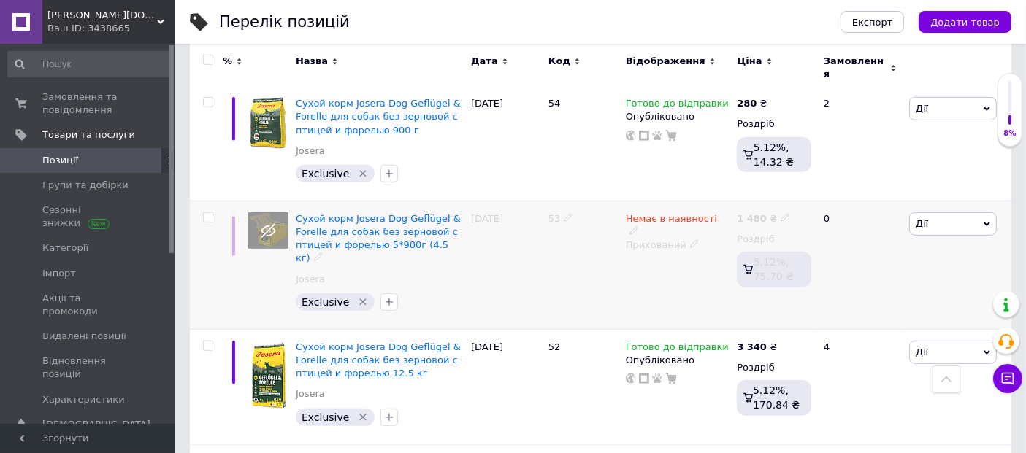
scroll to position [6300, 0]
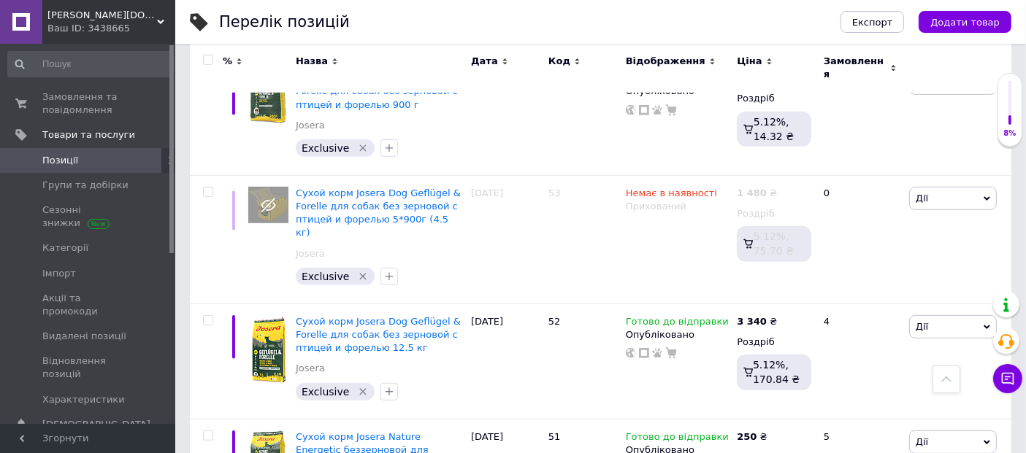
drag, startPoint x: 293, startPoint y: 235, endPoint x: 447, endPoint y: 240, distance: 154.1
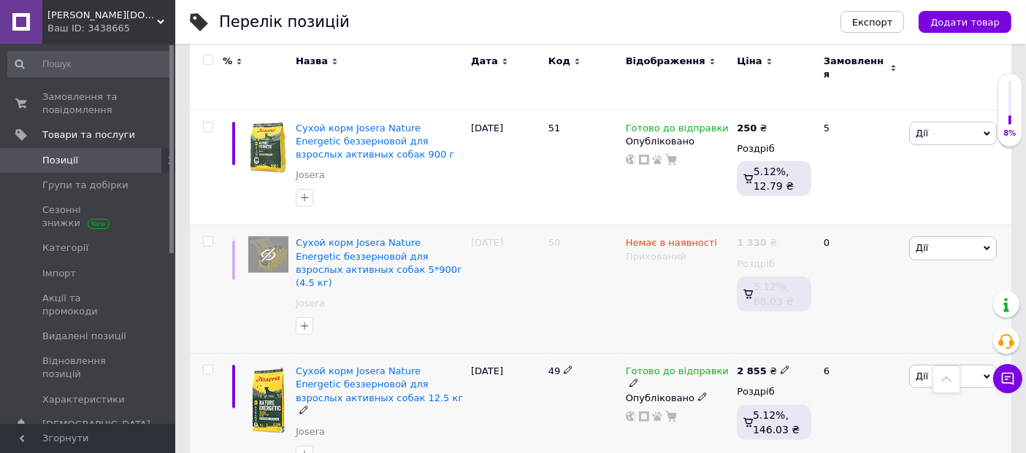
scroll to position [6625, 0]
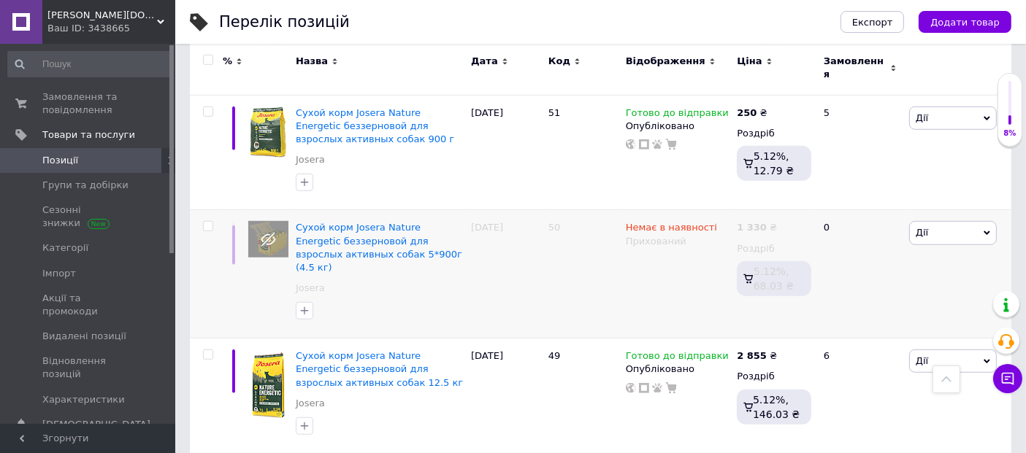
drag, startPoint x: 300, startPoint y: 261, endPoint x: 331, endPoint y: 277, distance: 34.6
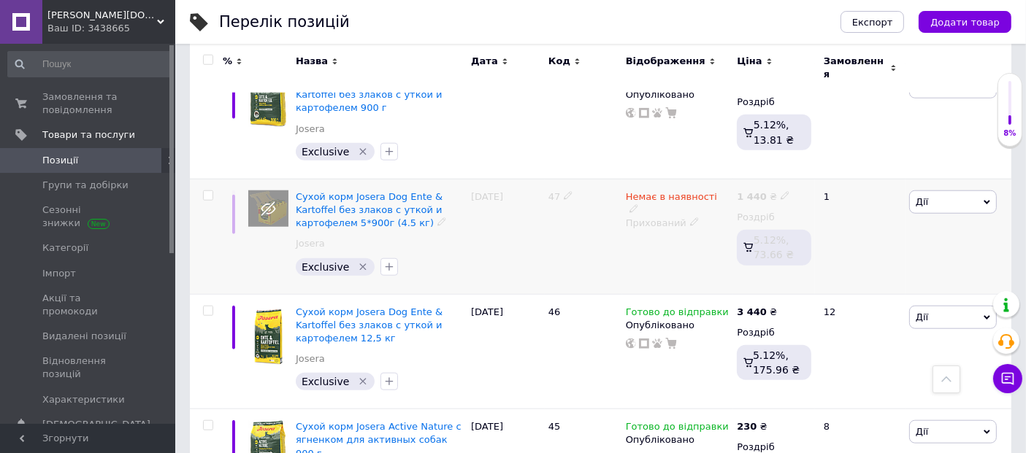
scroll to position [7030, 0]
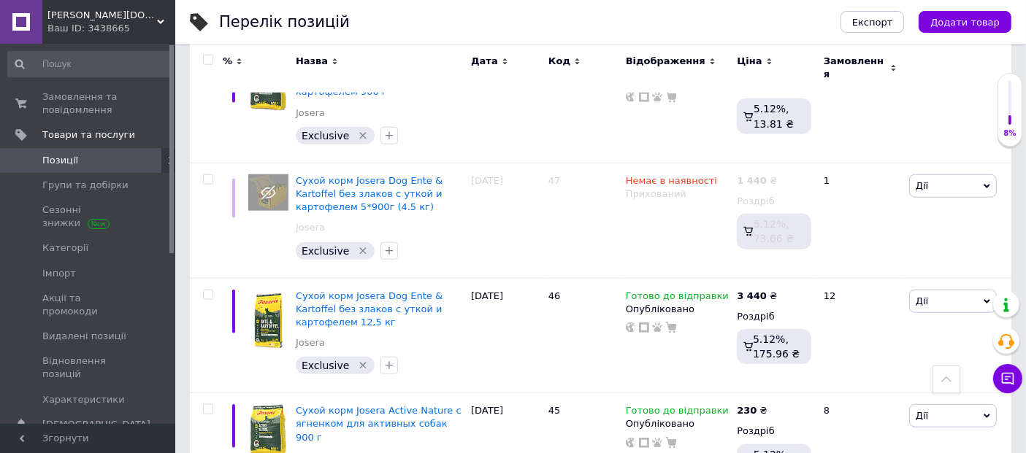
drag, startPoint x: 293, startPoint y: 185, endPoint x: 336, endPoint y: 210, distance: 49.1
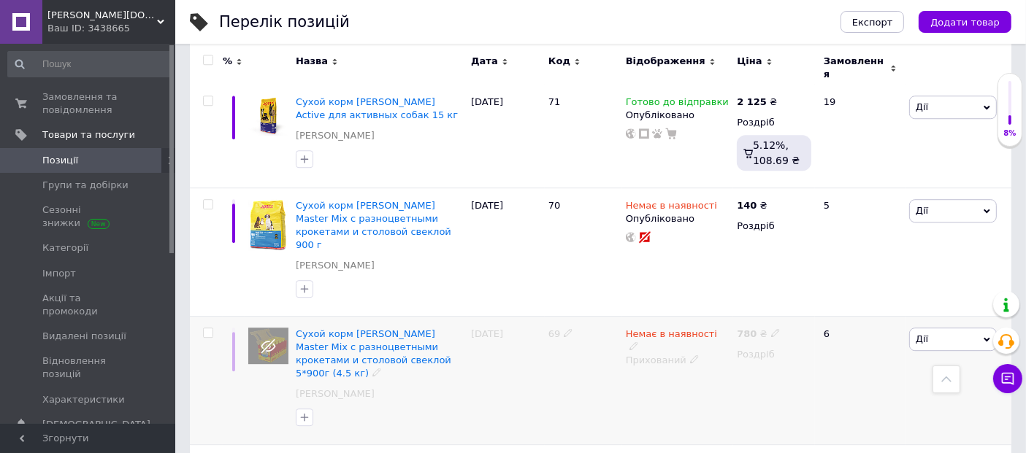
scroll to position [4192, 0]
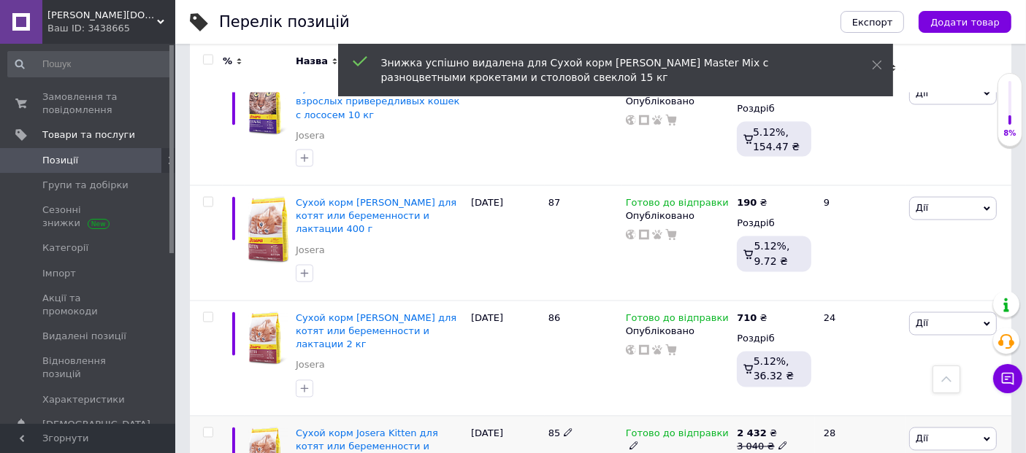
scroll to position [2651, 0]
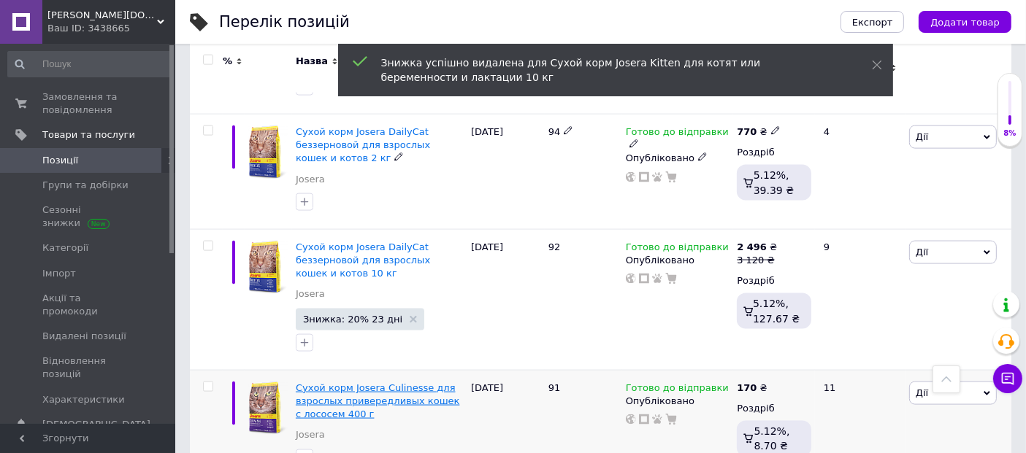
scroll to position [2083, 0]
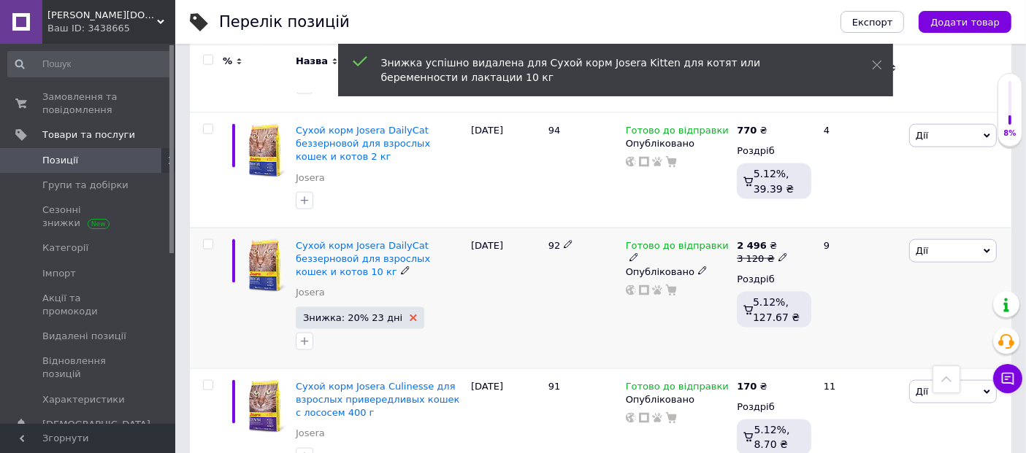
click at [410, 315] on use at bounding box center [413, 318] width 7 height 7
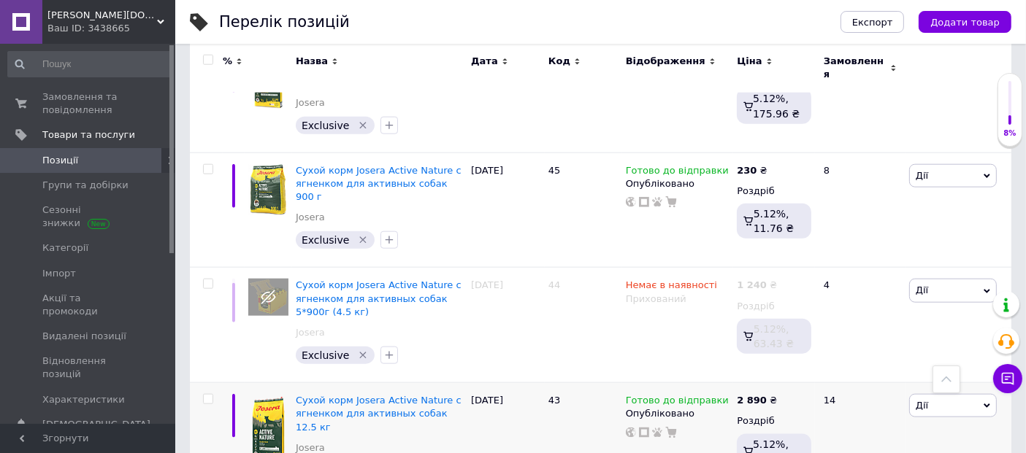
scroll to position [7275, 0]
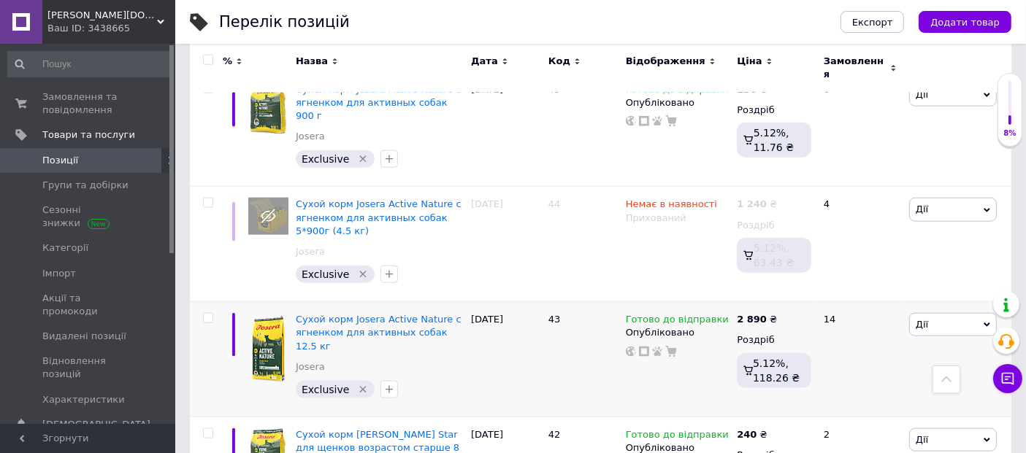
drag, startPoint x: 293, startPoint y: 199, endPoint x: 428, endPoint y: 204, distance: 135.1
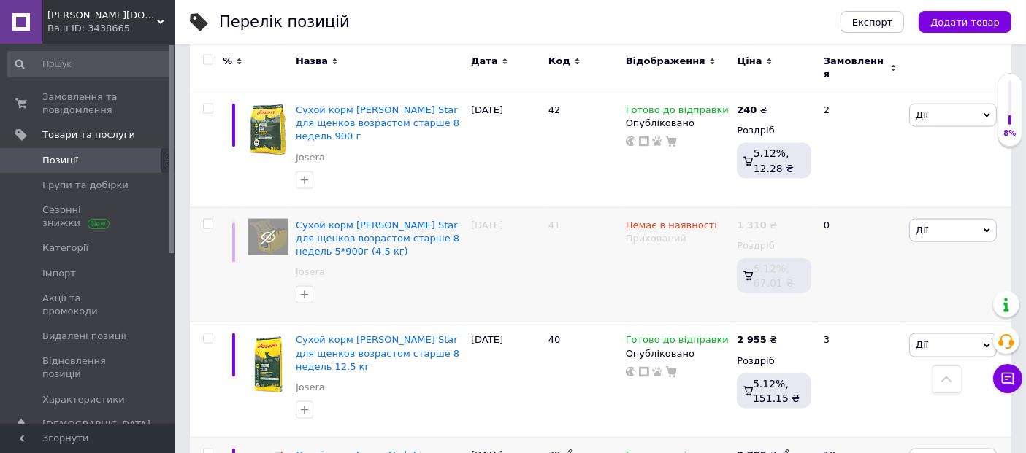
scroll to position [7681, 0]
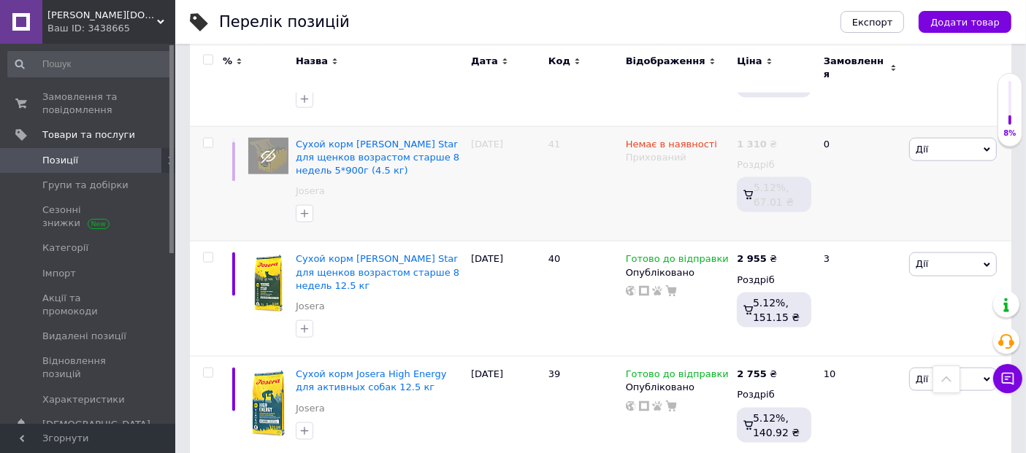
drag, startPoint x: 312, startPoint y: 126, endPoint x: 353, endPoint y: 150, distance: 48.1
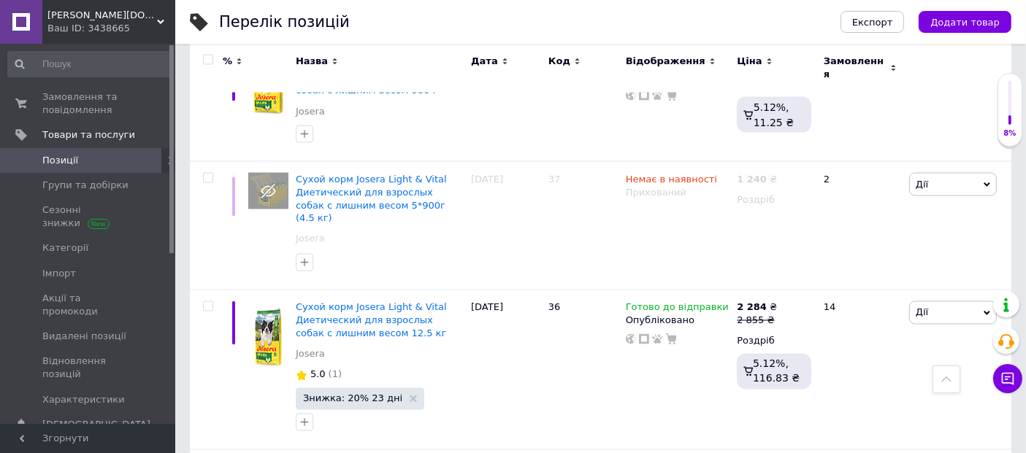
scroll to position [8115, 0]
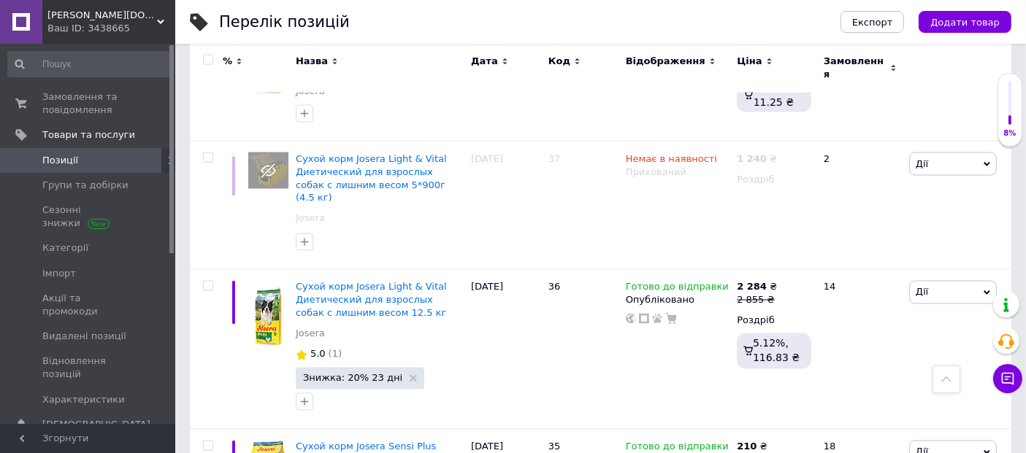
drag, startPoint x: 296, startPoint y: 210, endPoint x: 445, endPoint y: 220, distance: 149.3
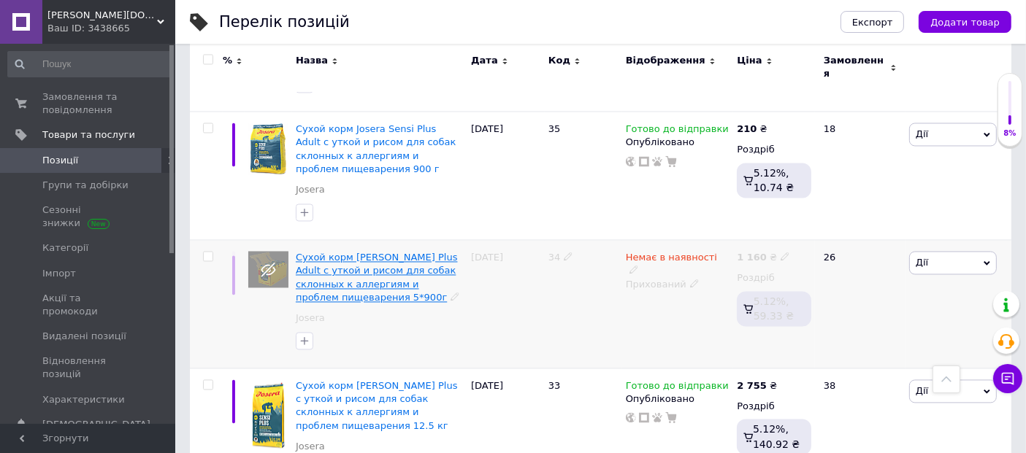
scroll to position [8440, 0]
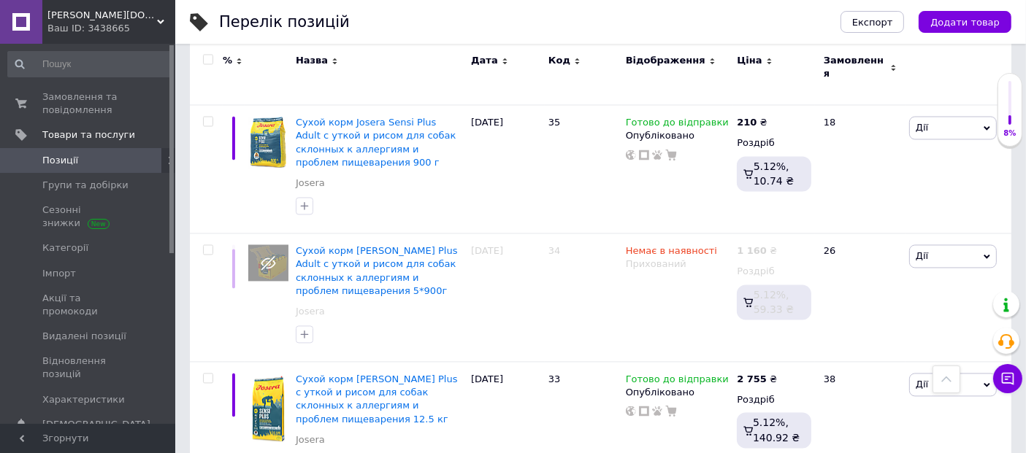
drag, startPoint x: 298, startPoint y: 253, endPoint x: 429, endPoint y: 265, distance: 131.9
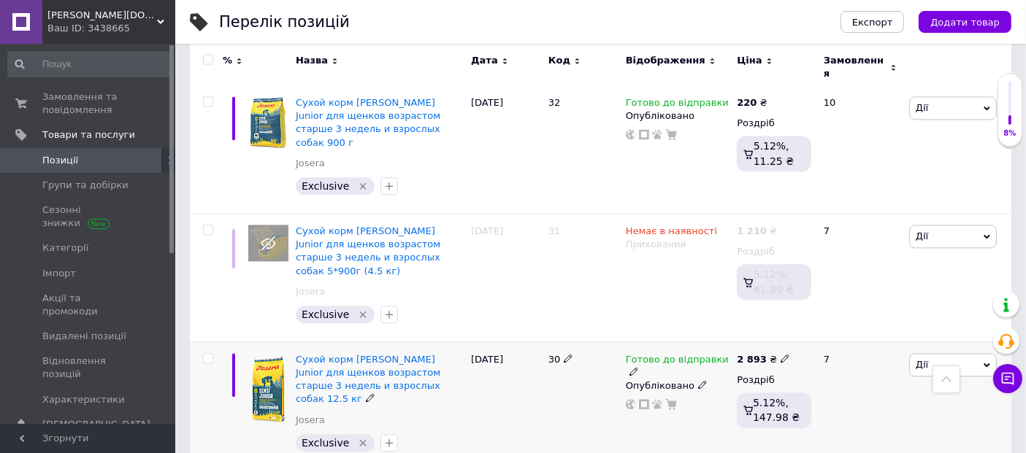
scroll to position [8926, 0]
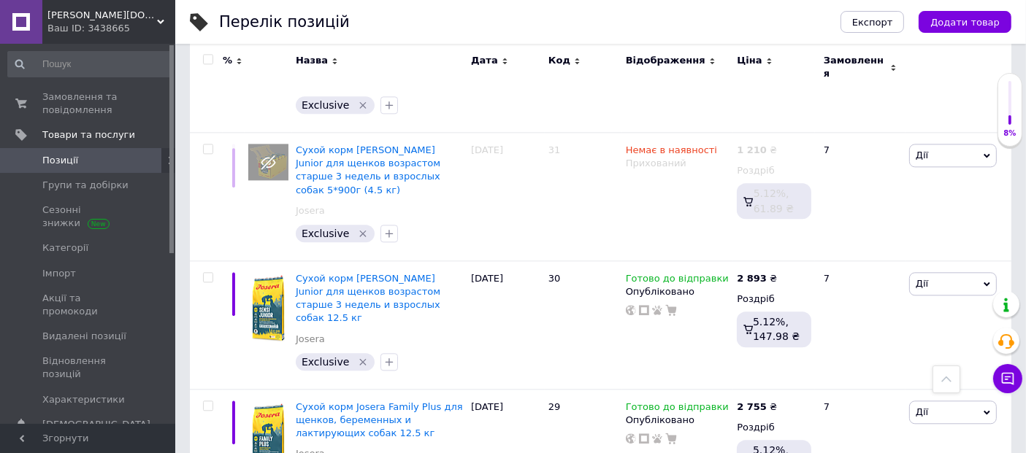
drag, startPoint x: 295, startPoint y: 218, endPoint x: 407, endPoint y: 218, distance: 112.4
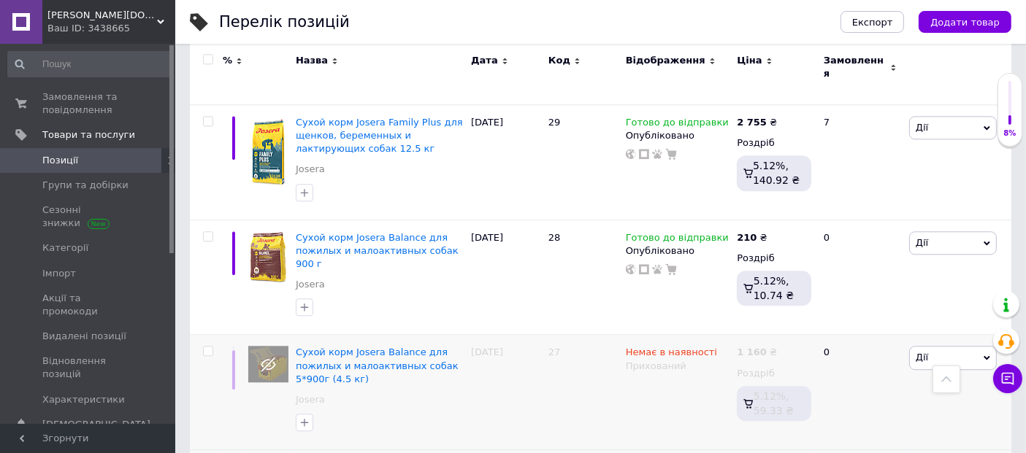
scroll to position [9251, 0]
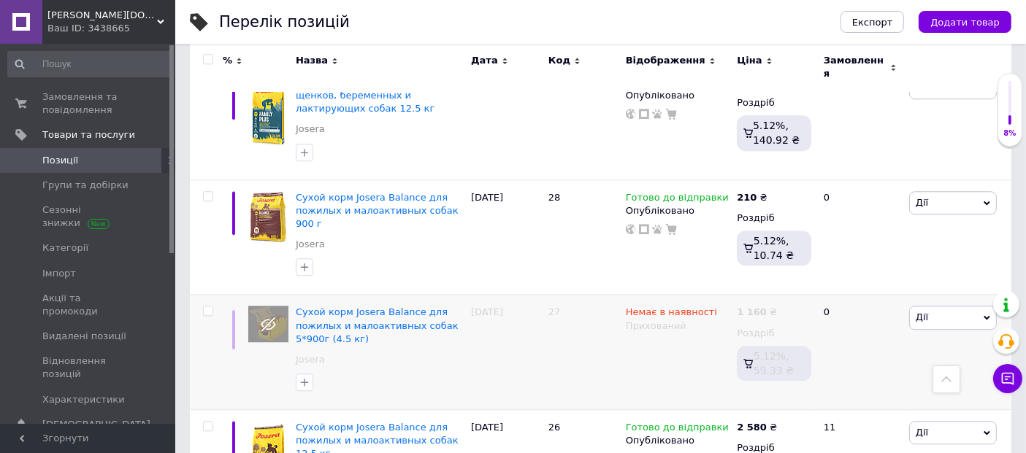
drag, startPoint x: 334, startPoint y: 238, endPoint x: 453, endPoint y: 244, distance: 119.1
drag, startPoint x: 868, startPoint y: 400, endPoint x: 834, endPoint y: 397, distance: 34.4
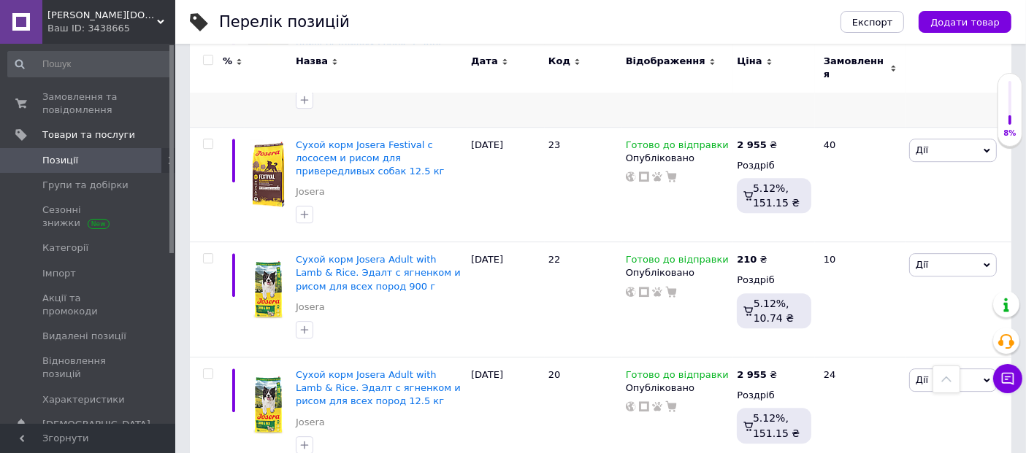
scroll to position [9900, 0]
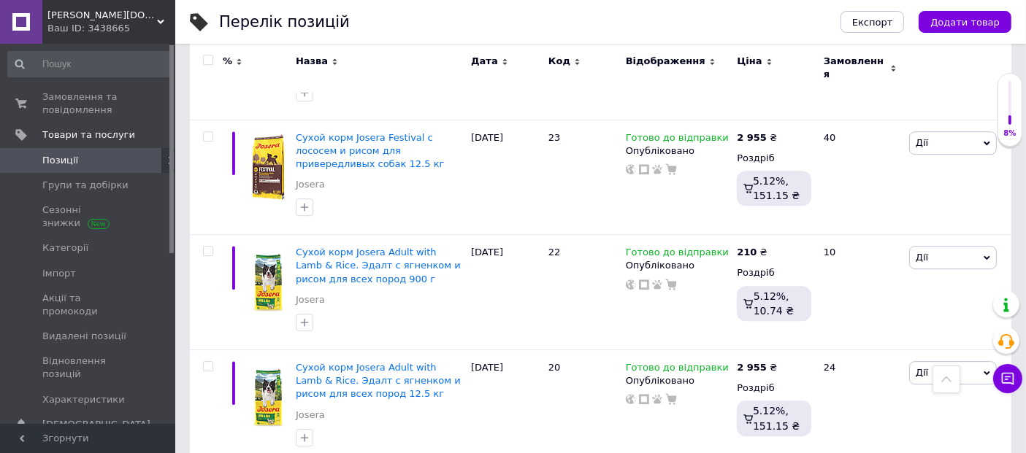
drag, startPoint x: 299, startPoint y: 277, endPoint x: 463, endPoint y: 287, distance: 163.8
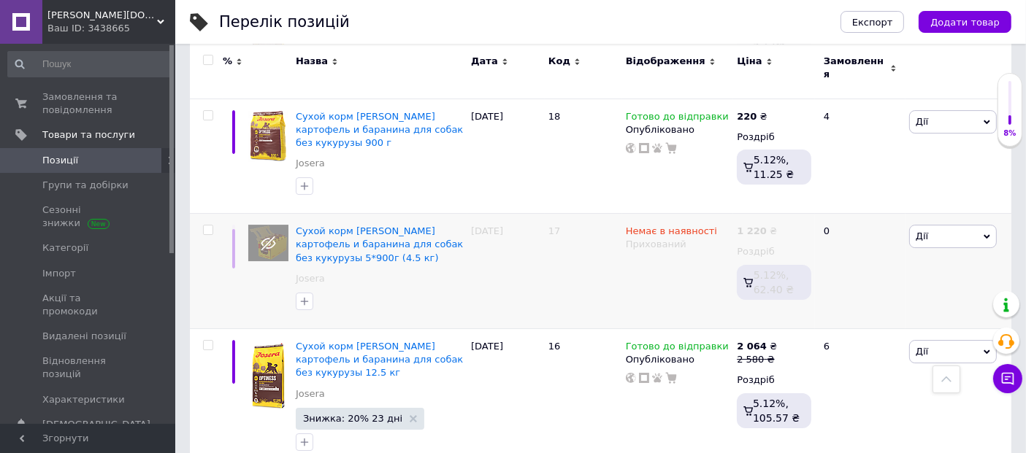
scroll to position [10468, 0]
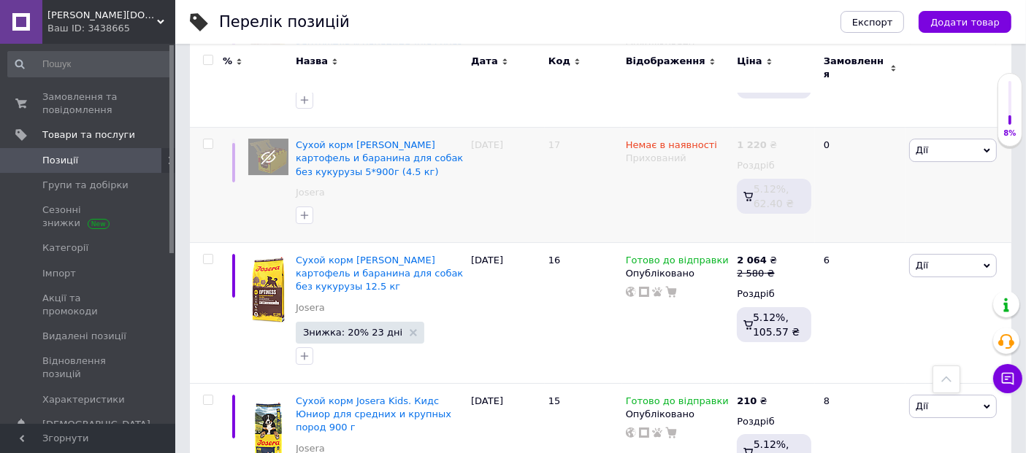
drag, startPoint x: 295, startPoint y: 180, endPoint x: 447, endPoint y: 186, distance: 151.9
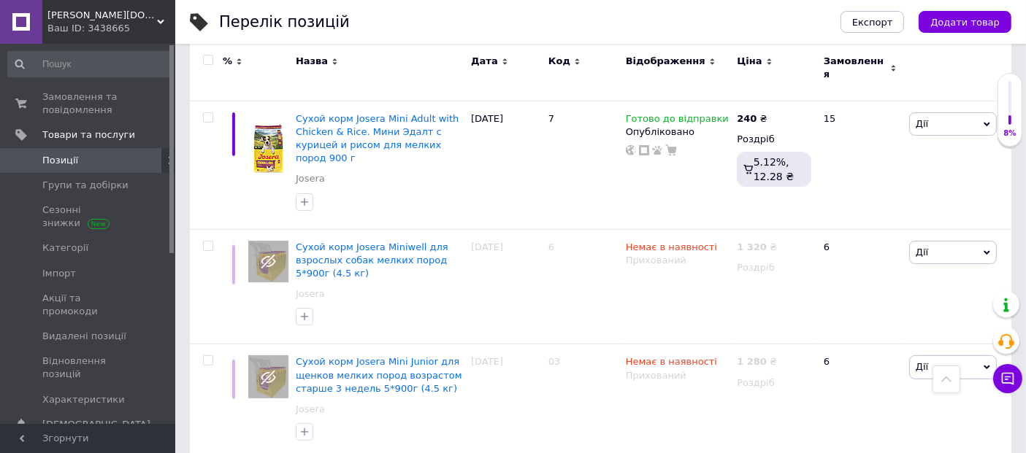
scroll to position [11279, 0]
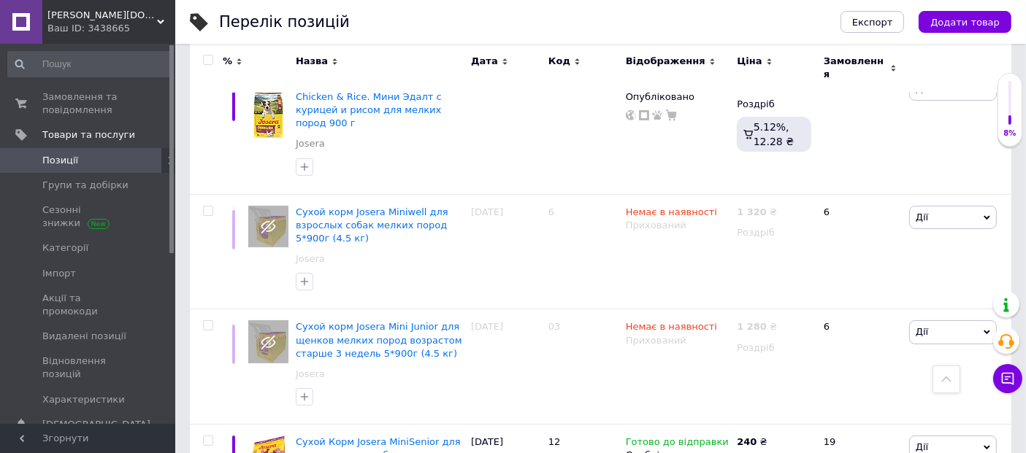
drag, startPoint x: 293, startPoint y: 204, endPoint x: 418, endPoint y: 213, distance: 124.4
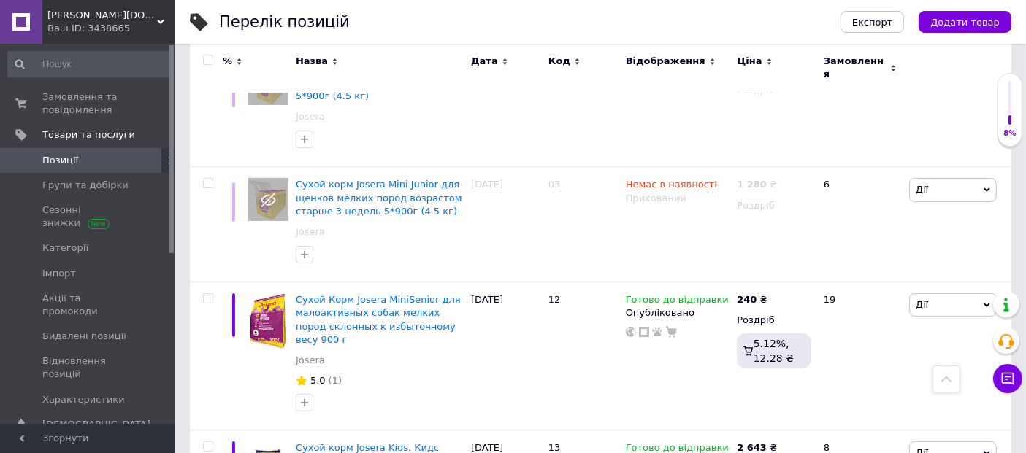
scroll to position [11441, 0]
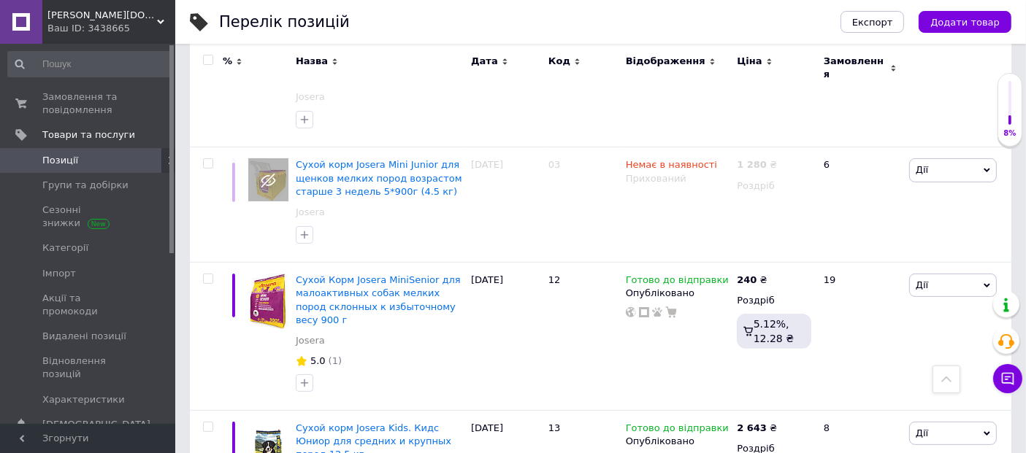
drag, startPoint x: 293, startPoint y: 169, endPoint x: 343, endPoint y: 203, distance: 60.5
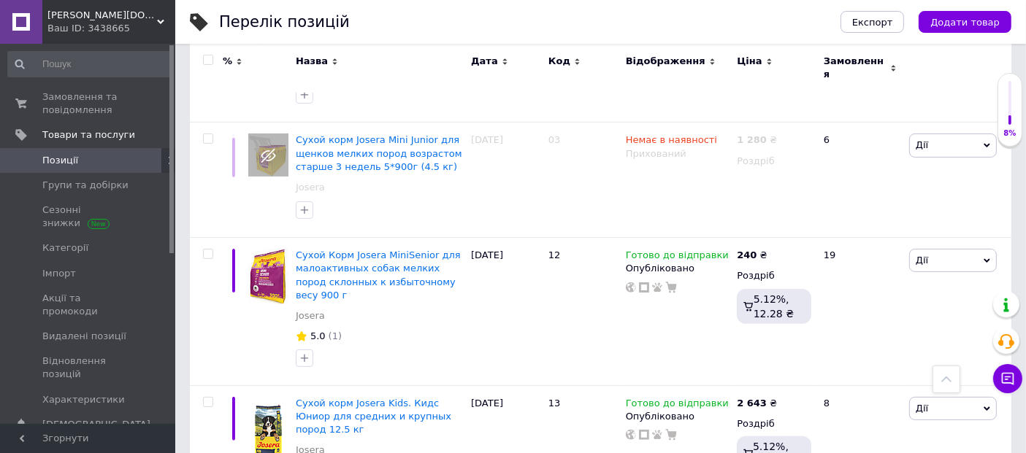
drag, startPoint x: 293, startPoint y: 264, endPoint x: 427, endPoint y: 262, distance: 133.6
drag, startPoint x: 331, startPoint y: 266, endPoint x: 363, endPoint y: 280, distance: 34.3
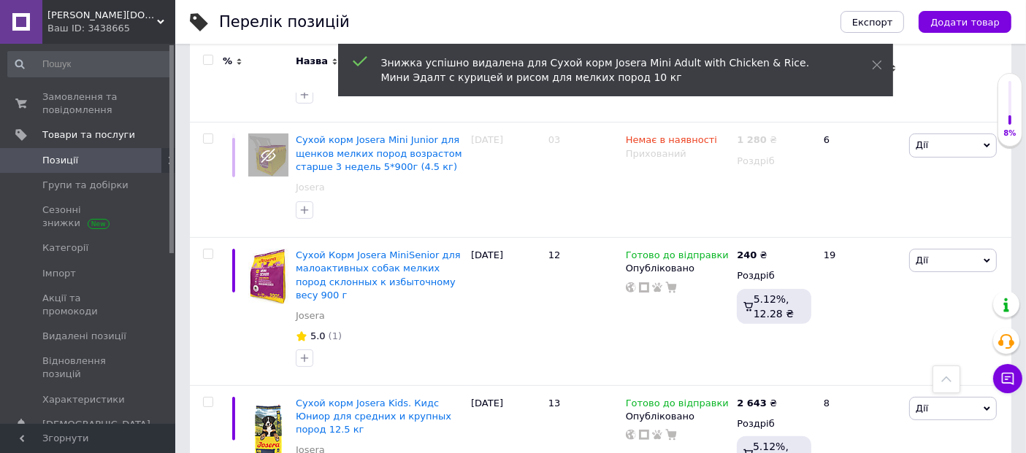
scroll to position [11440, 0]
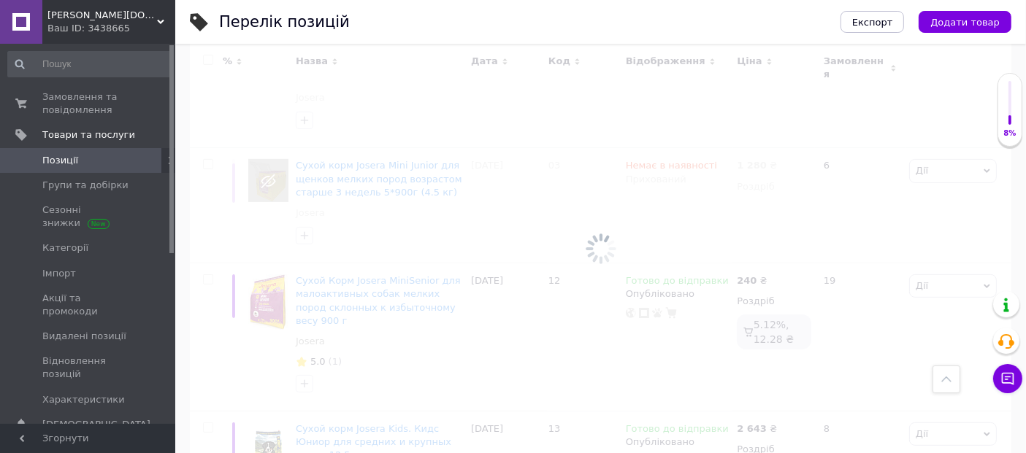
scroll to position [164, 0]
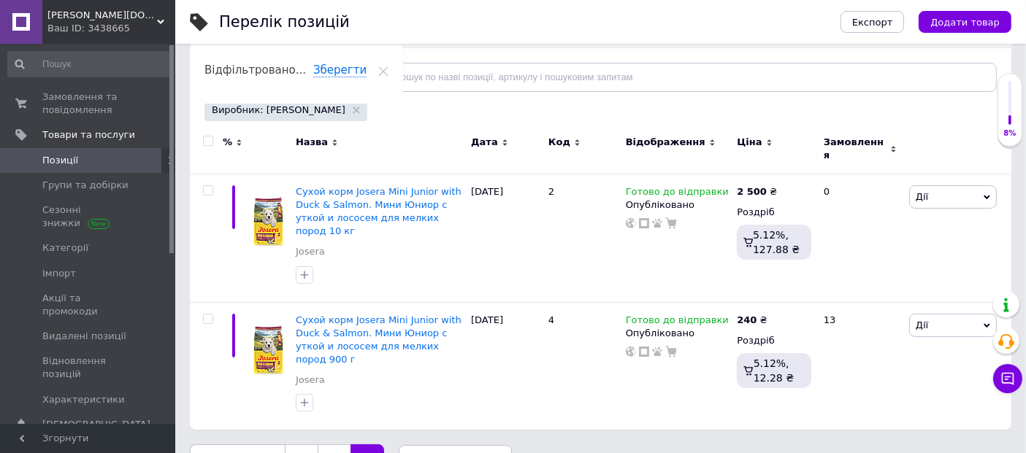
click at [329, 445] on link "2" at bounding box center [334, 460] width 33 height 31
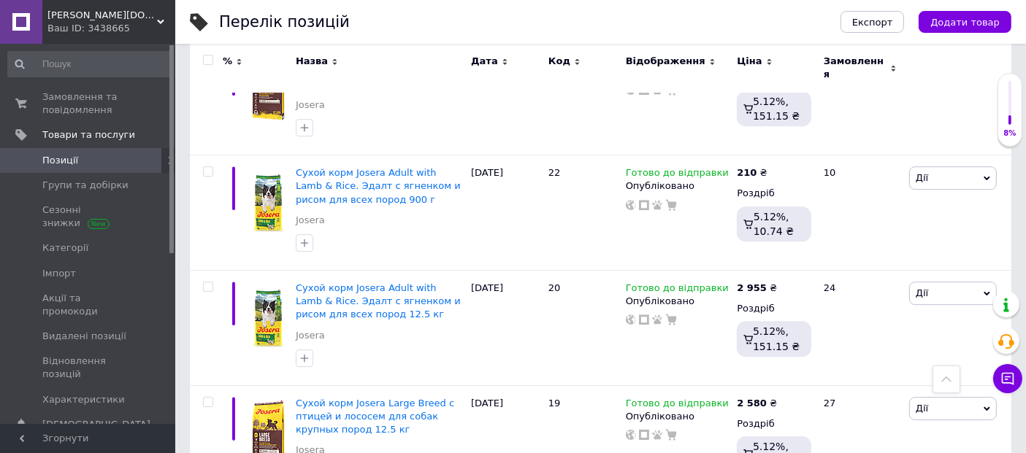
scroll to position [10142, 0]
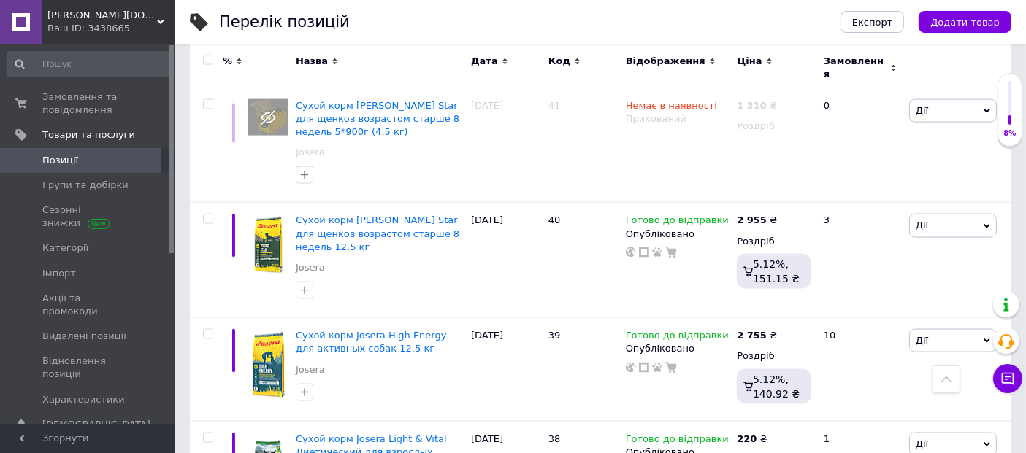
scroll to position [7871, 0]
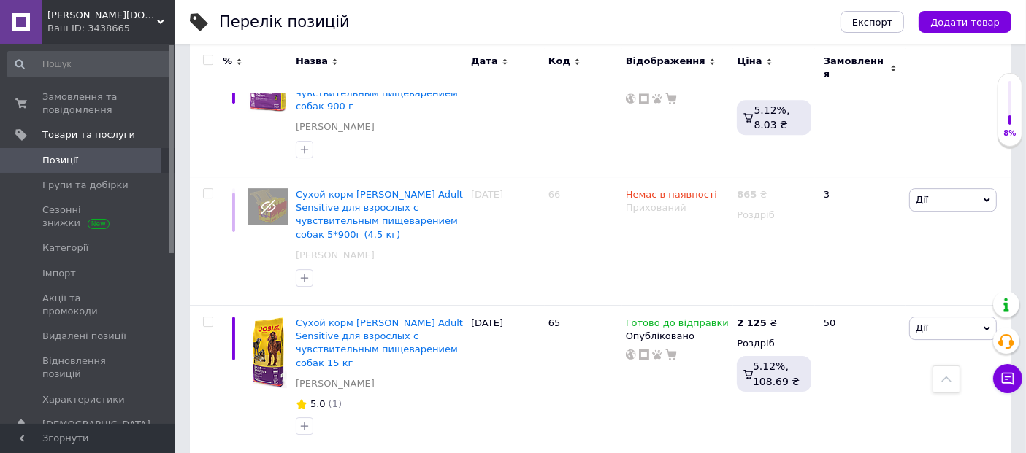
scroll to position [4789, 0]
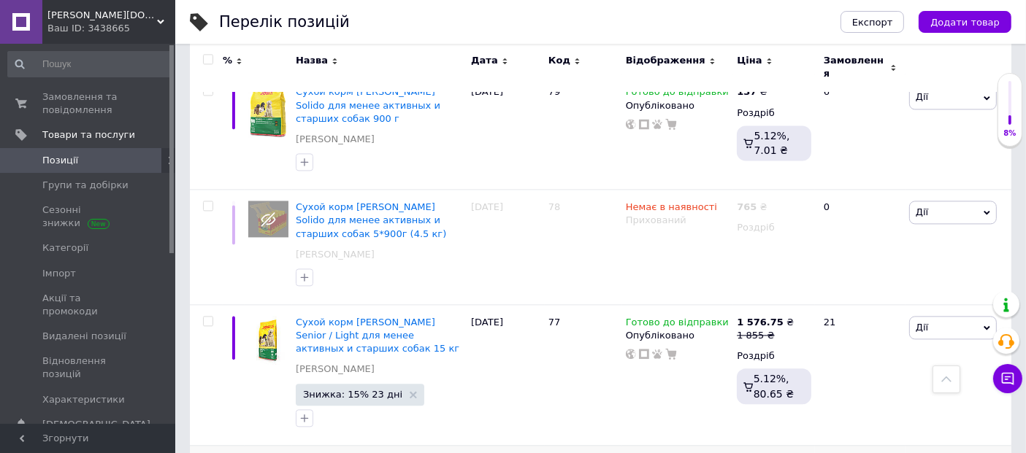
scroll to position [3248, 0]
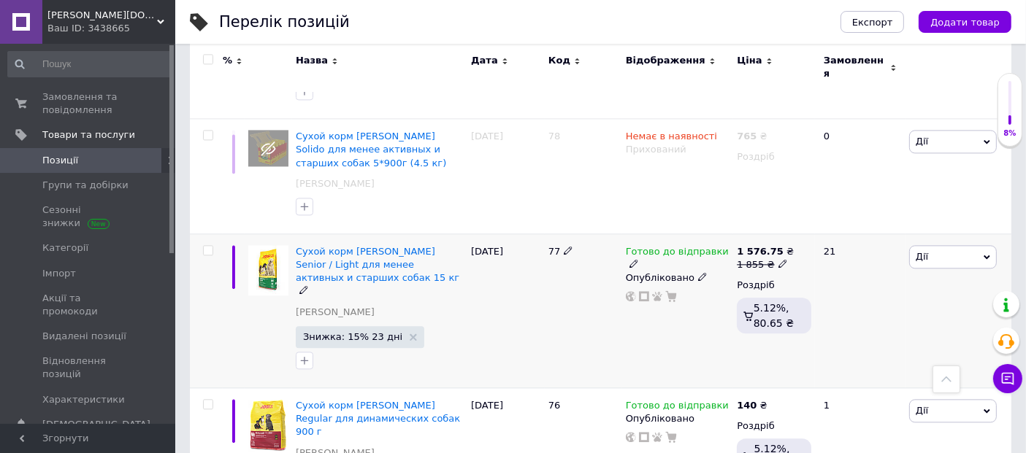
click at [394, 326] on span "Знижка: 15% 23 дні" at bounding box center [360, 337] width 128 height 22
click at [410, 334] on use at bounding box center [413, 337] width 7 height 7
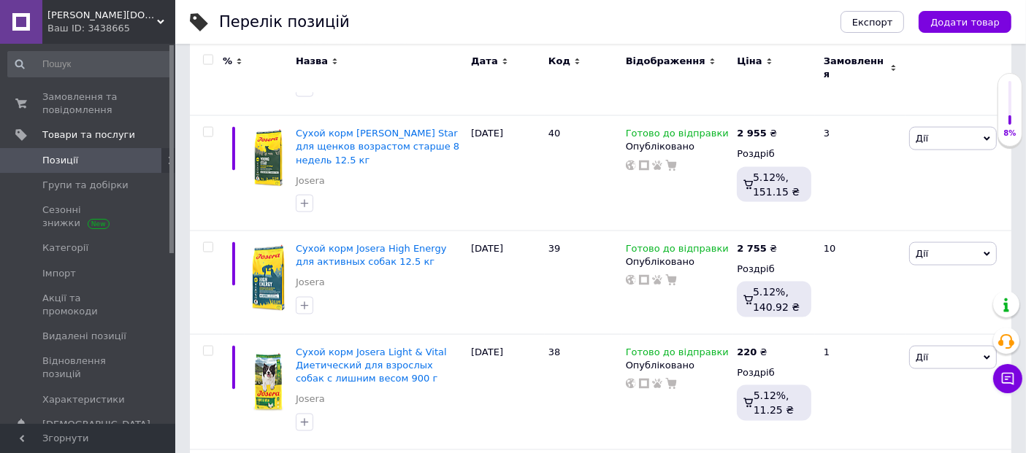
scroll to position [11339, 0]
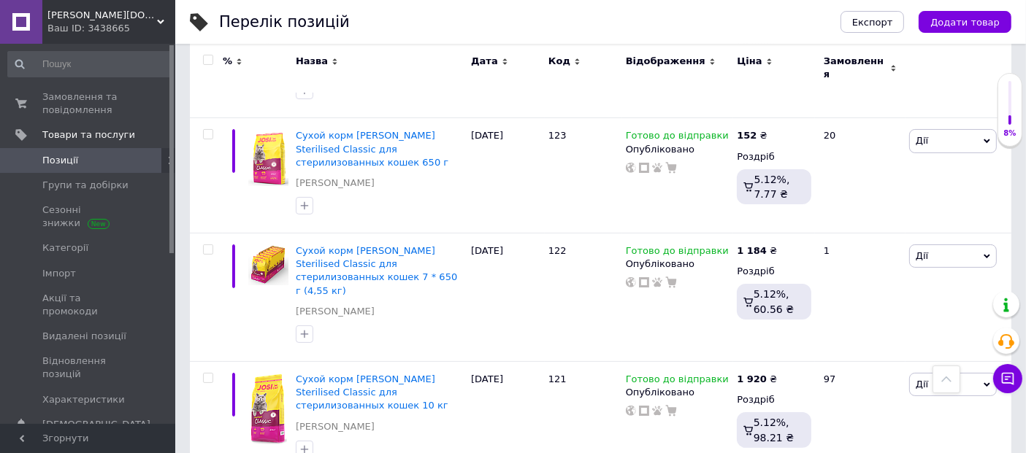
scroll to position [11664, 0]
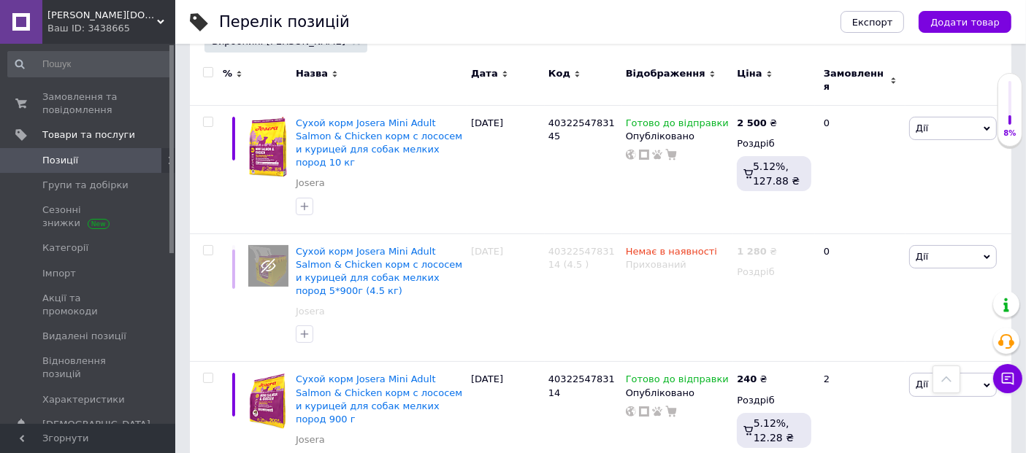
scroll to position [0, 0]
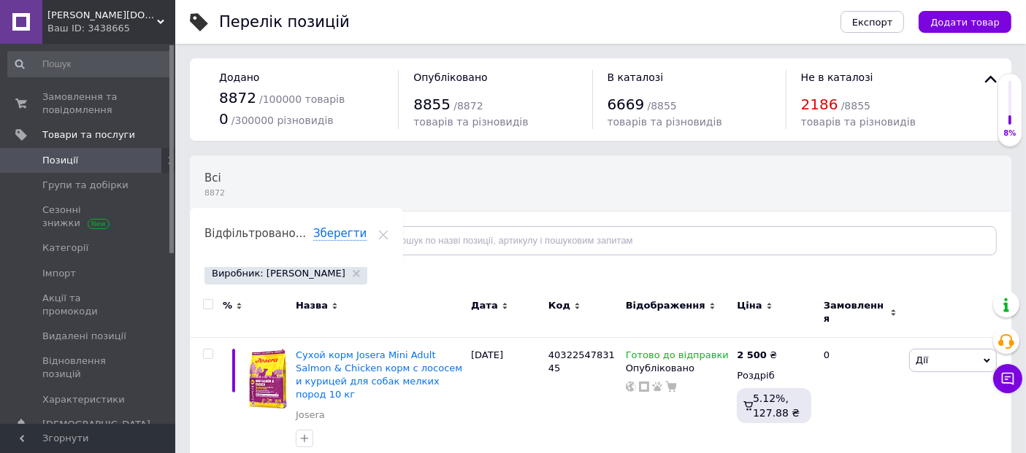
click at [53, 161] on span "Позиції" at bounding box center [60, 160] width 36 height 13
click at [81, 99] on span "Замовлення та повідомлення" at bounding box center [88, 104] width 93 height 26
